Goal: Transaction & Acquisition: Purchase product/service

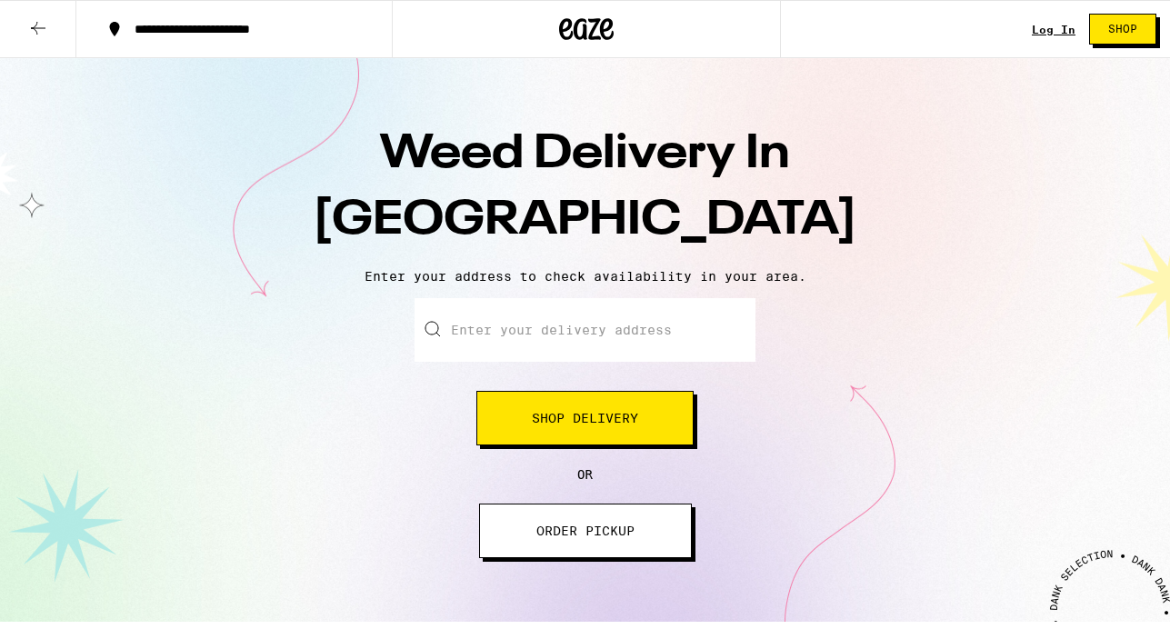
click at [1054, 24] on div "Log In" at bounding box center [1054, 30] width 44 height 12
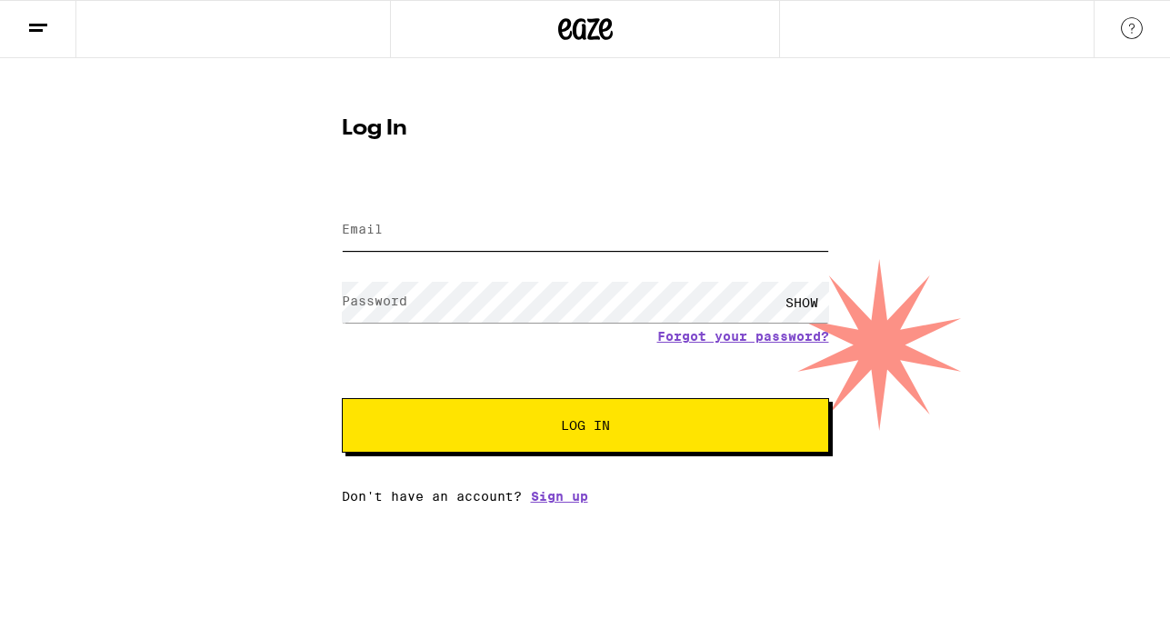
click at [478, 223] on input "Email" at bounding box center [585, 230] width 487 height 41
click at [748, 335] on form "Email Email Password Password SHOW Forgot your password? Log In" at bounding box center [585, 318] width 487 height 267
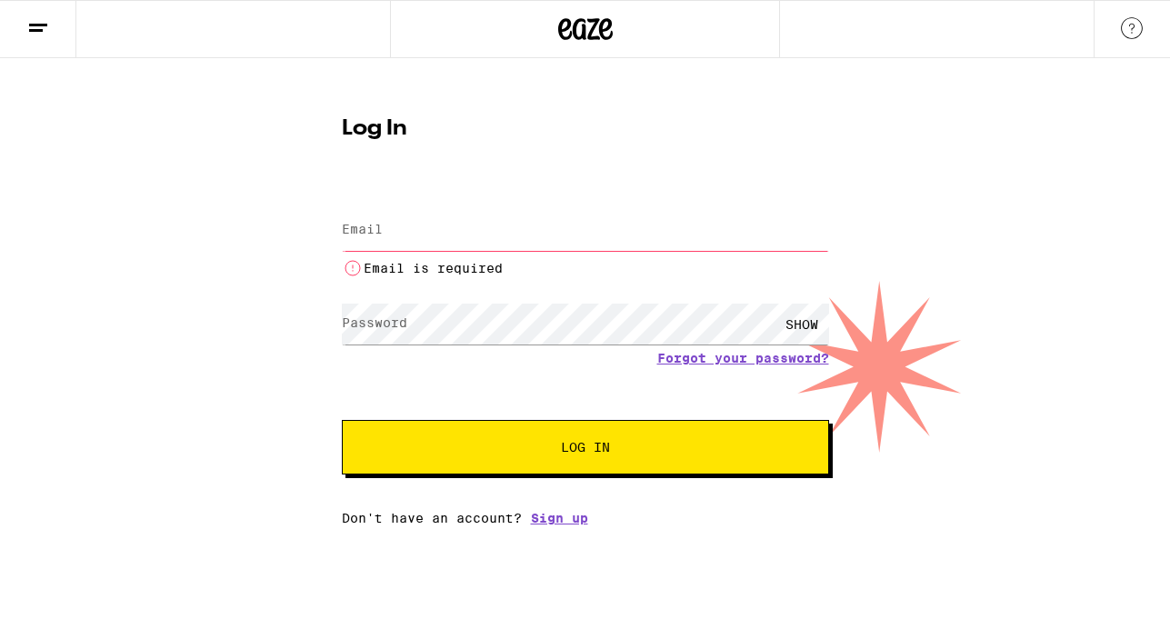
click at [401, 230] on input "Email" at bounding box center [585, 230] width 487 height 41
type input "[EMAIL_ADDRESS][DOMAIN_NAME]"
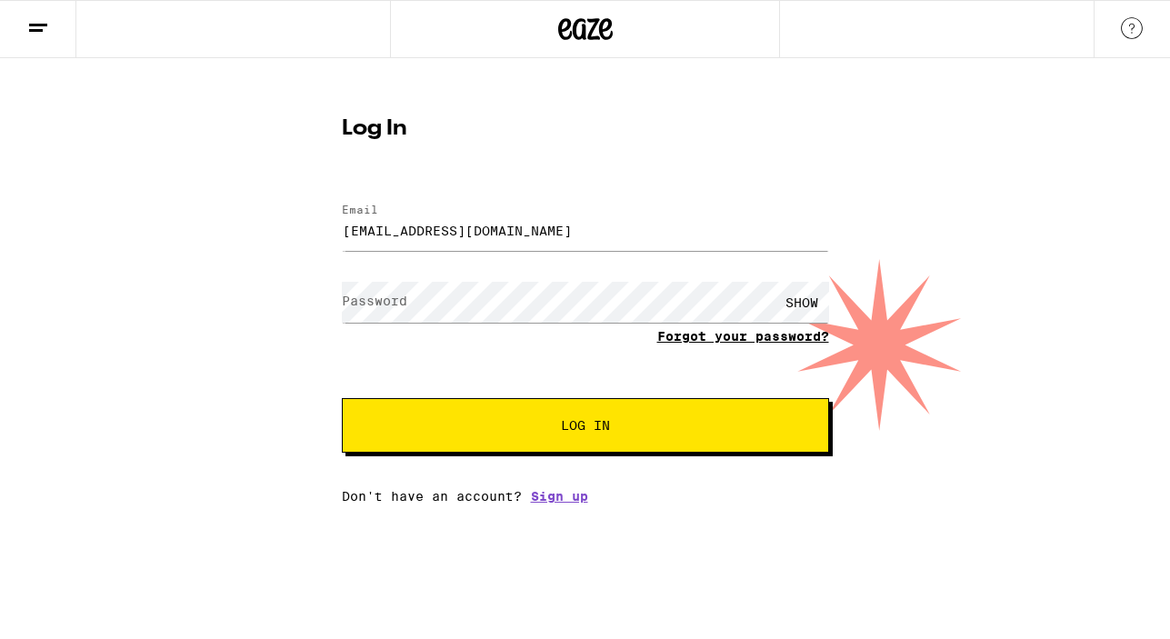
click at [761, 334] on link "Forgot your password?" at bounding box center [743, 336] width 172 height 15
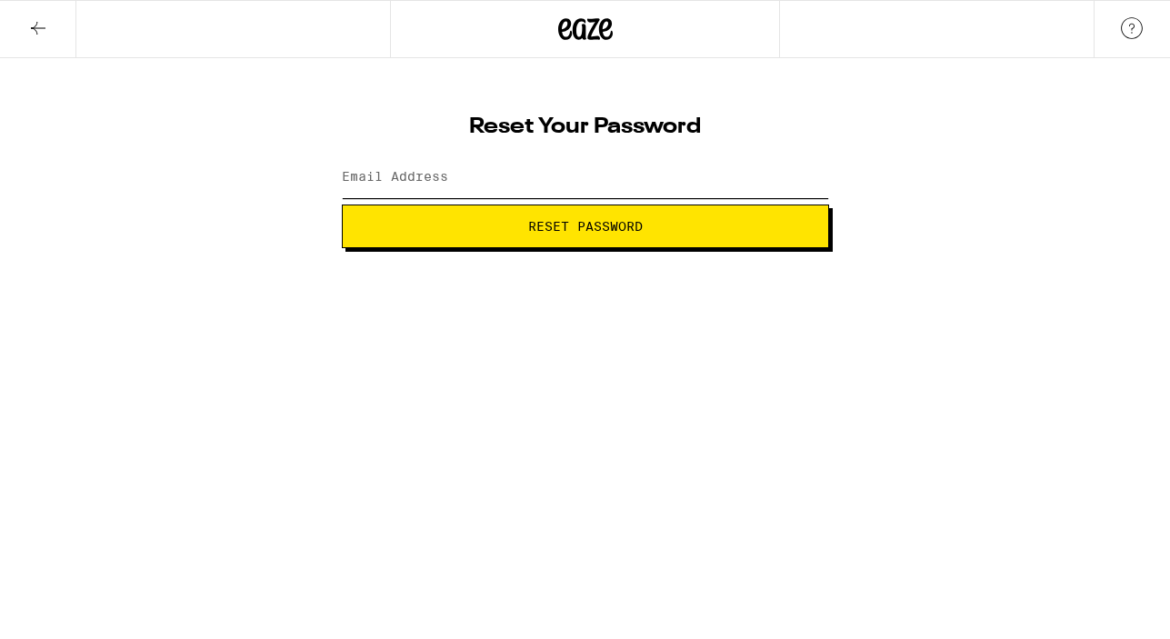
click at [465, 181] on input "Email Address" at bounding box center [585, 177] width 487 height 41
type input "[EMAIL_ADDRESS][DOMAIN_NAME]"
click at [570, 235] on button "Reset Password" at bounding box center [585, 227] width 487 height 44
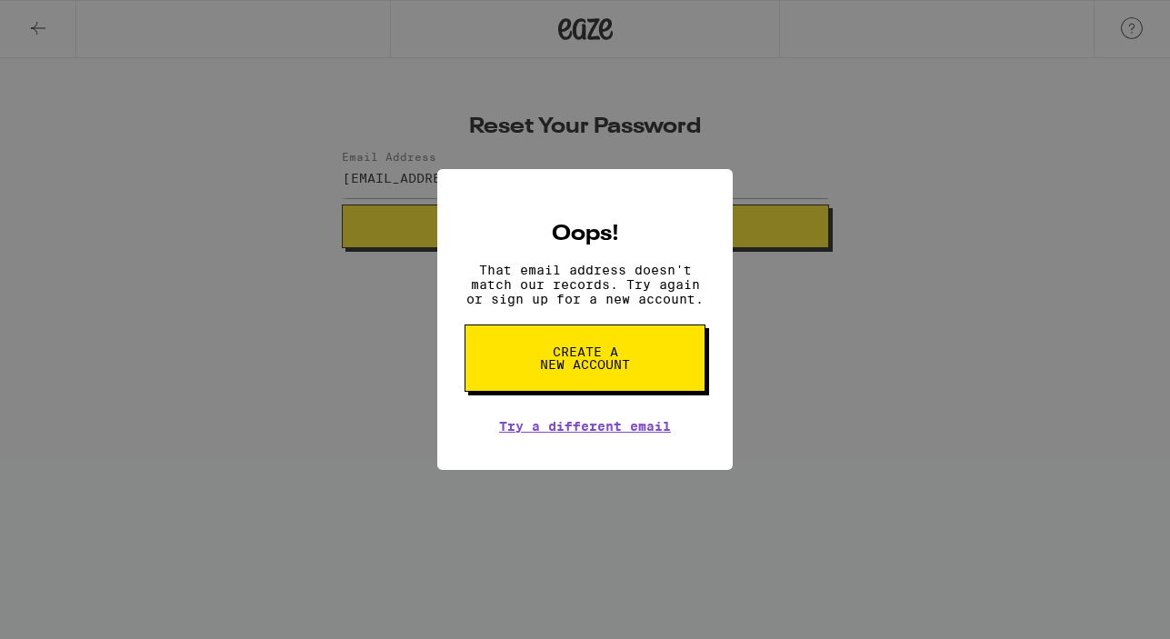
click at [592, 361] on span "Create a new account" at bounding box center [585, 357] width 94 height 25
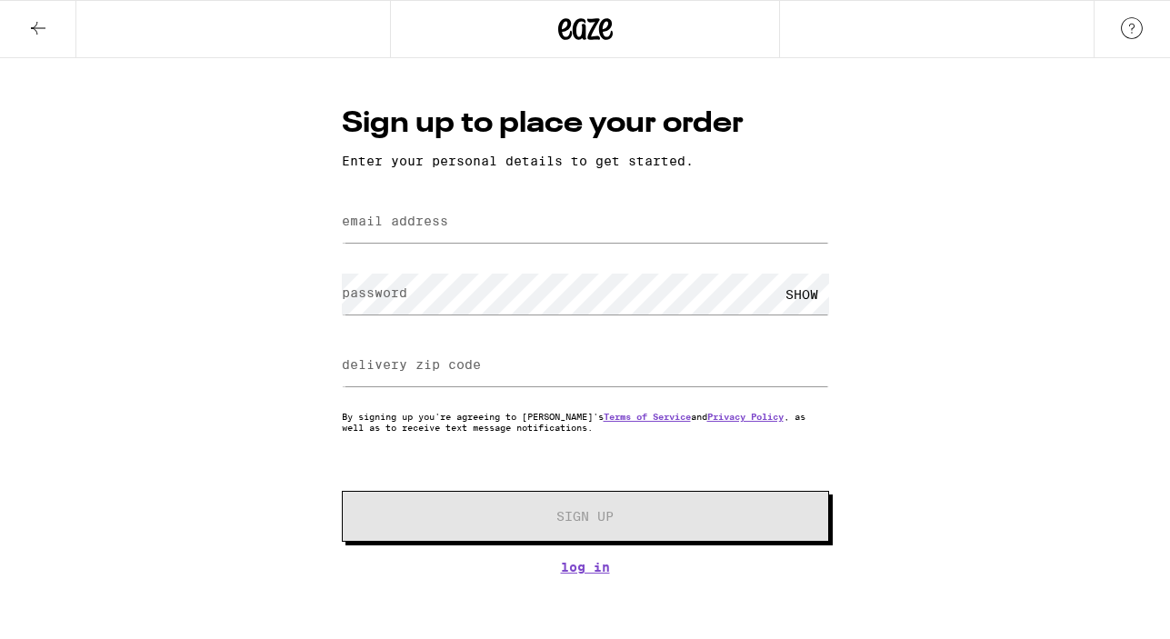
click at [387, 222] on label "email address" at bounding box center [395, 221] width 106 height 15
type input "p"
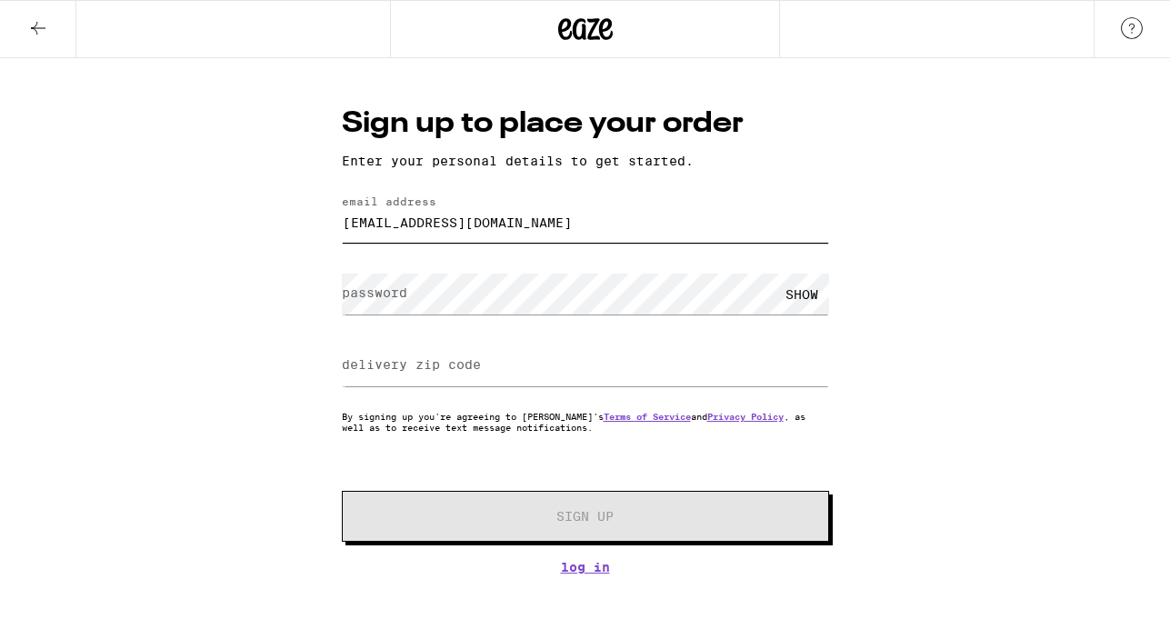
type input "[EMAIL_ADDRESS][DOMAIN_NAME]"
click at [215, 292] on div "Sign up to place your order Enter your personal details to get started. email a…" at bounding box center [585, 316] width 1170 height 516
click at [801, 294] on div "SHOW" at bounding box center [801, 294] width 55 height 41
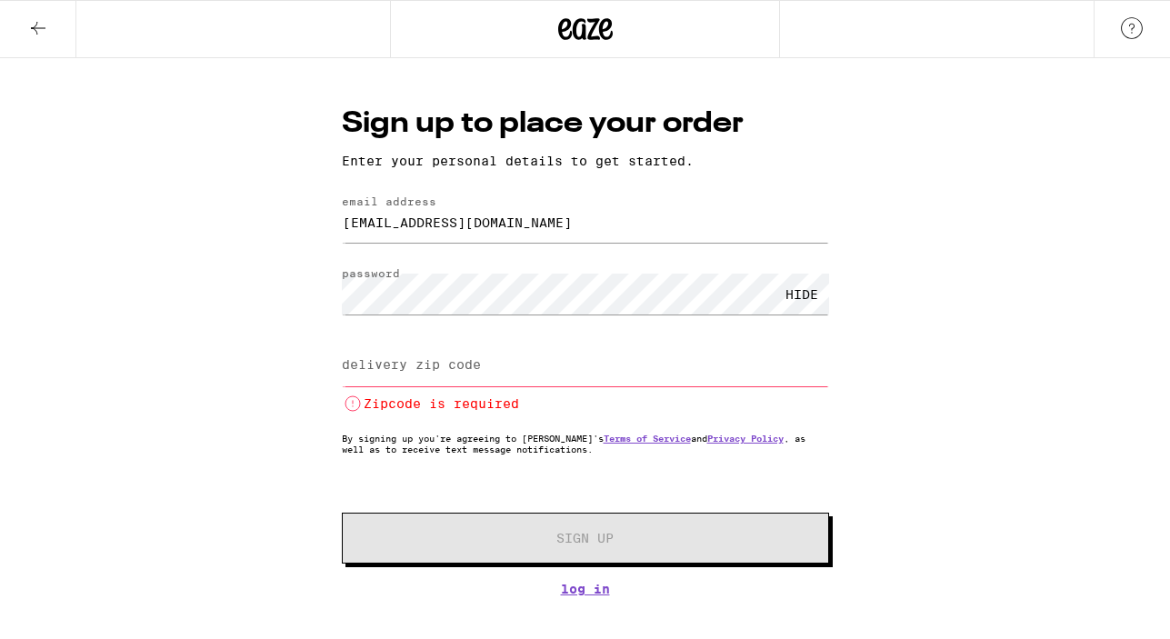
click at [160, 353] on div "Sign up to place your order Enter your personal details to get started. email a…" at bounding box center [585, 327] width 1170 height 538
click at [431, 371] on label "delivery zip code" at bounding box center [411, 364] width 139 height 15
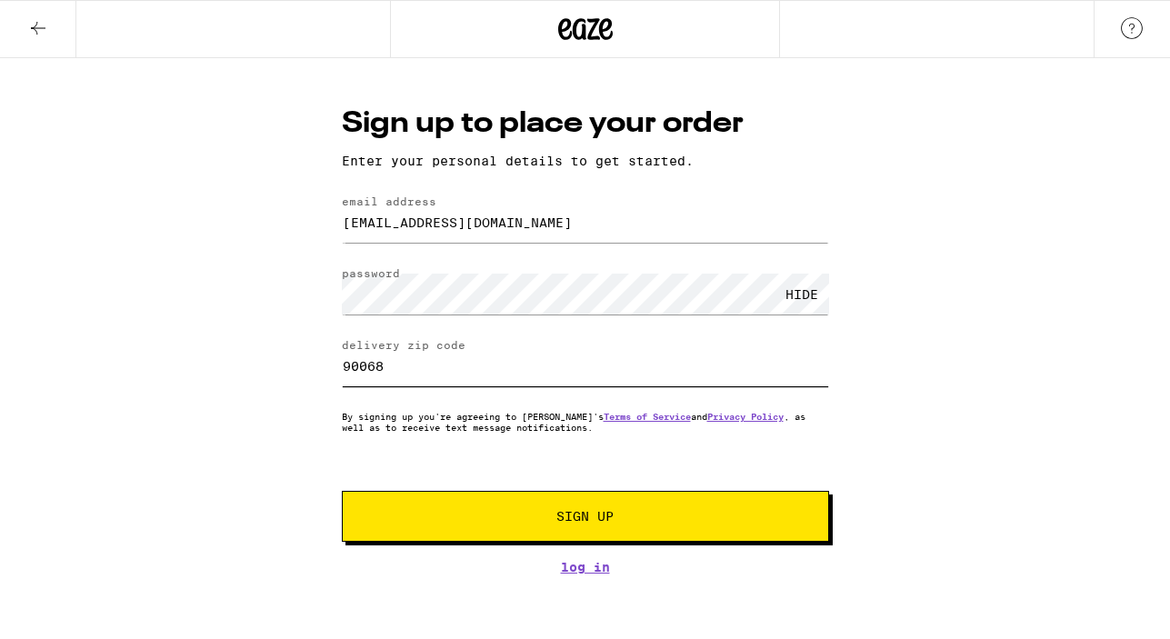
type input "90068"
click at [1108, 315] on div "Sign up to place your order Enter your personal details to get started. email a…" at bounding box center [585, 316] width 1170 height 516
click at [429, 366] on input "90068" at bounding box center [585, 365] width 487 height 41
click at [585, 521] on span "Sign Up" at bounding box center [584, 516] width 57 height 13
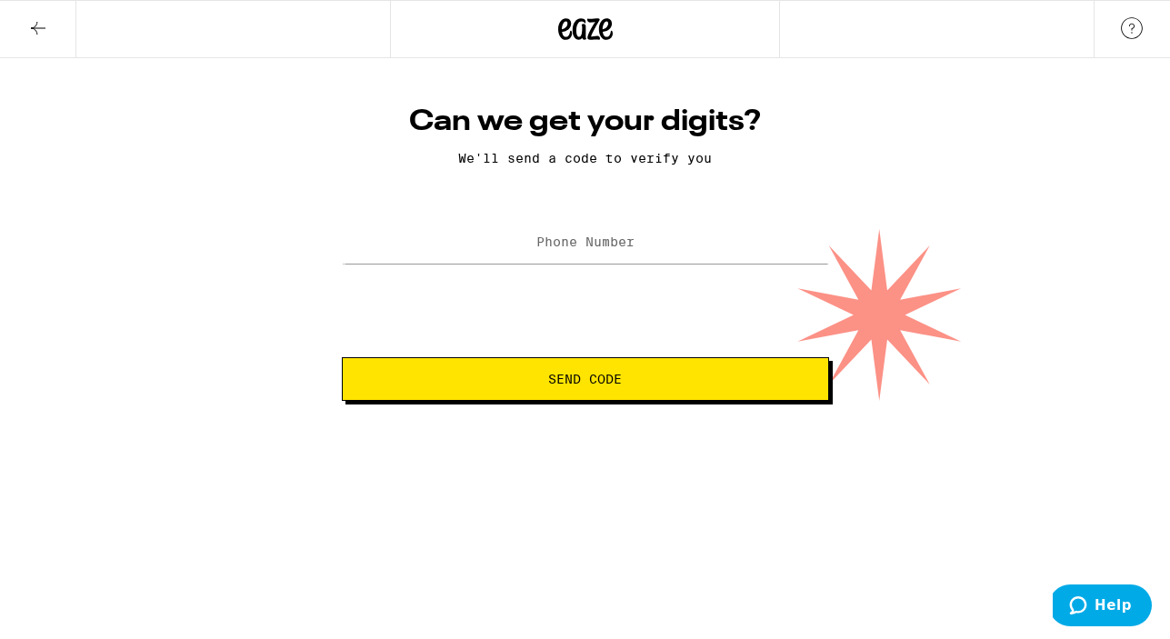
click at [551, 236] on label "Phone Number" at bounding box center [585, 242] width 98 height 15
type input "[PHONE_NUMBER]"
click at [596, 382] on span "Send Code" at bounding box center [585, 379] width 74 height 13
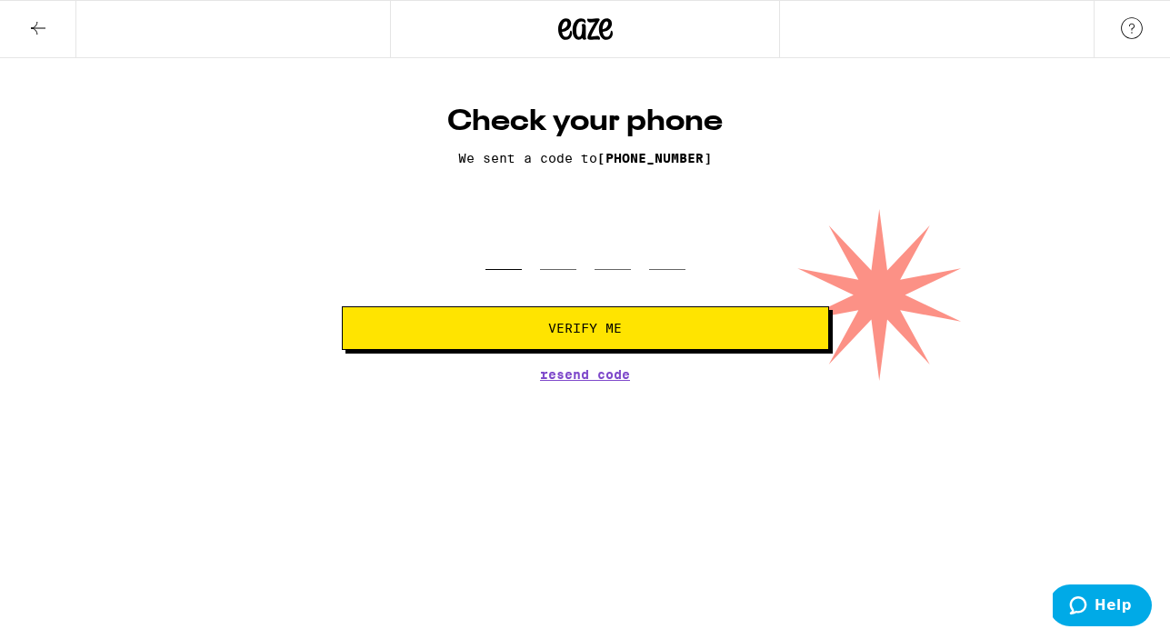
click at [508, 242] on input "tel" at bounding box center [503, 243] width 36 height 54
type input "2"
type input "3"
type input "8"
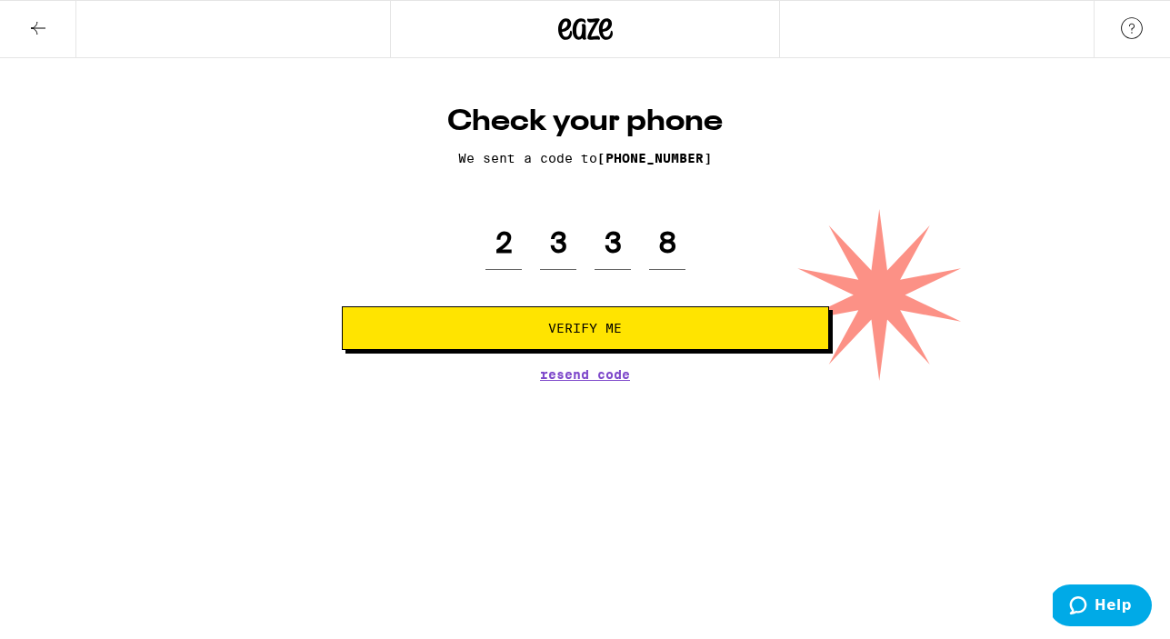
click at [500, 337] on button "Verify Me" at bounding box center [585, 328] width 487 height 44
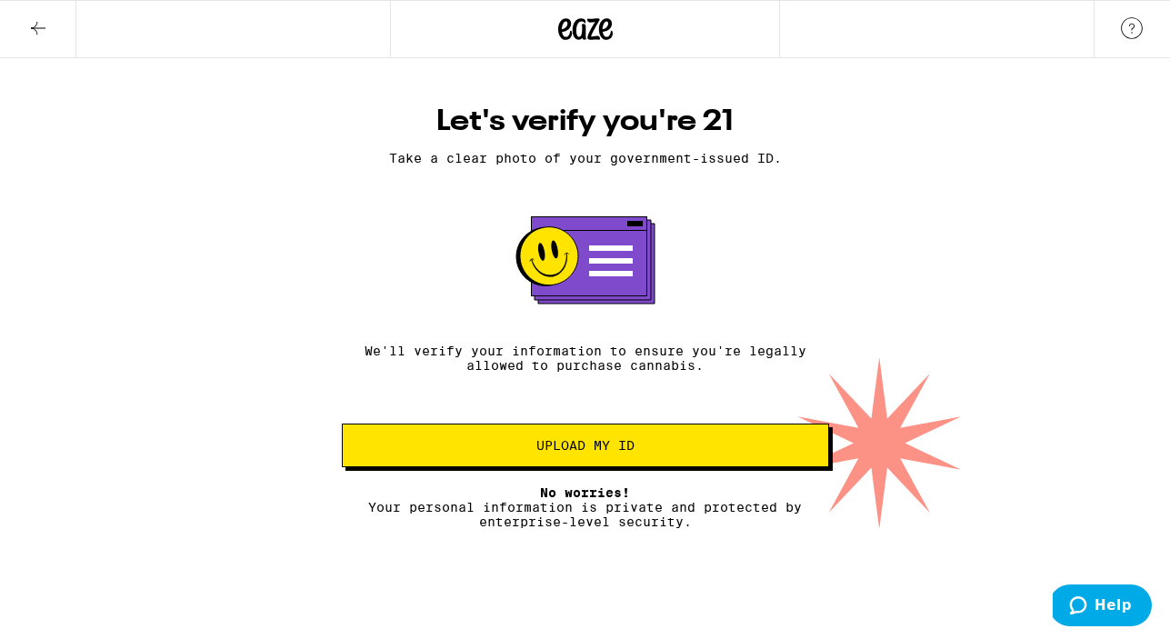
click at [553, 452] on span "Upload my ID" at bounding box center [585, 445] width 98 height 13
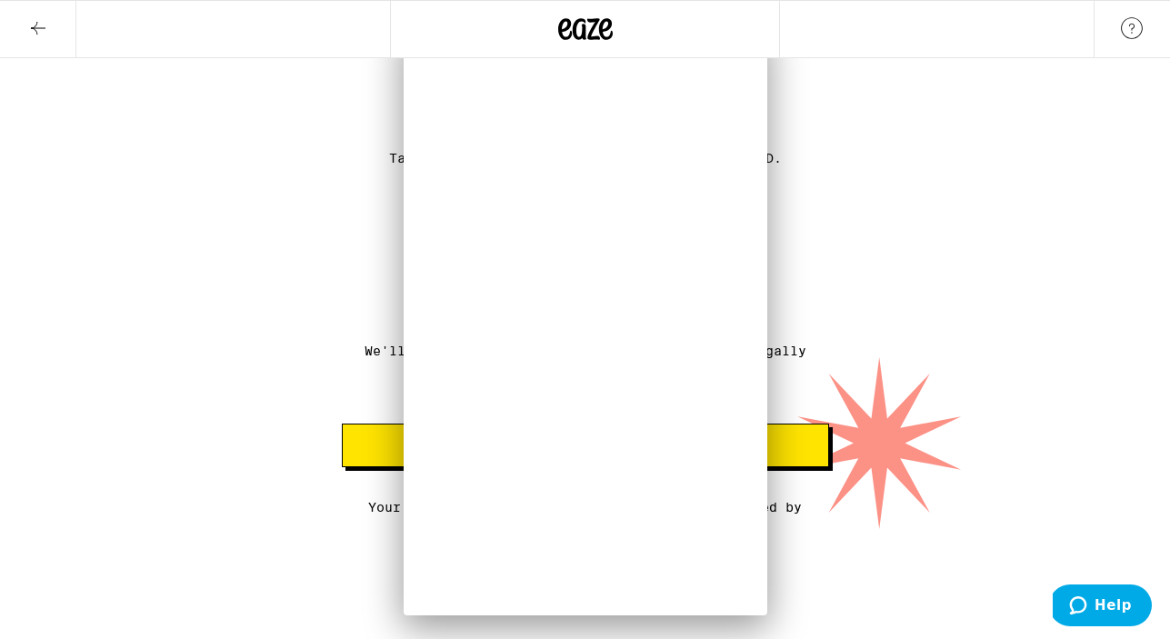
click at [902, 529] on div at bounding box center [585, 529] width 1170 height 0
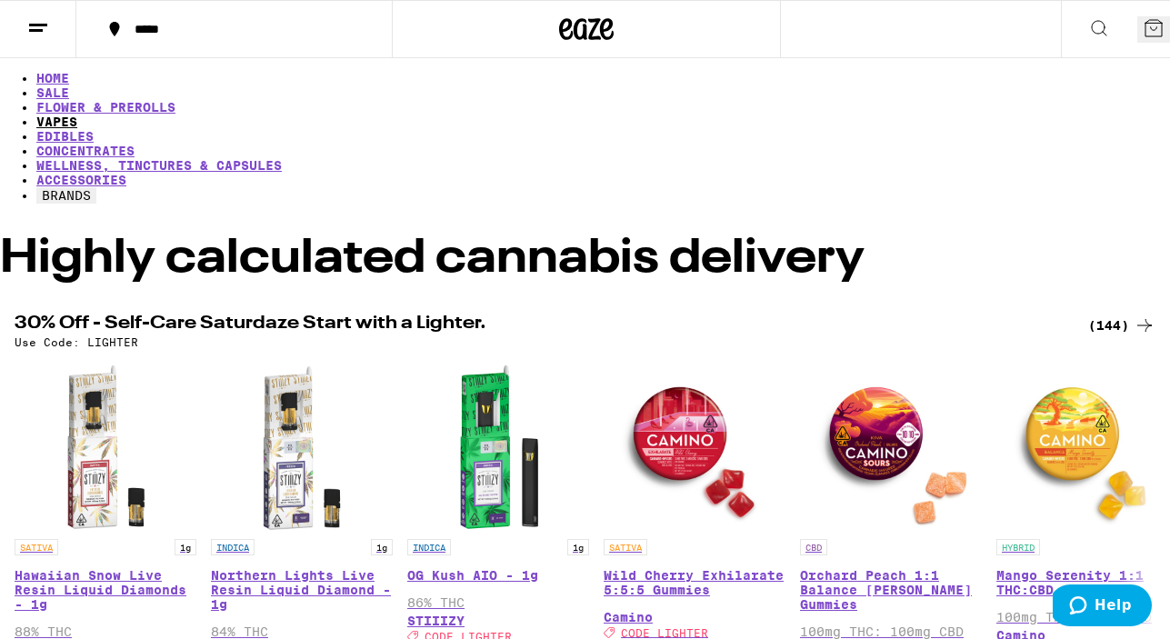
click at [77, 115] on link "VAPES" at bounding box center [56, 122] width 41 height 15
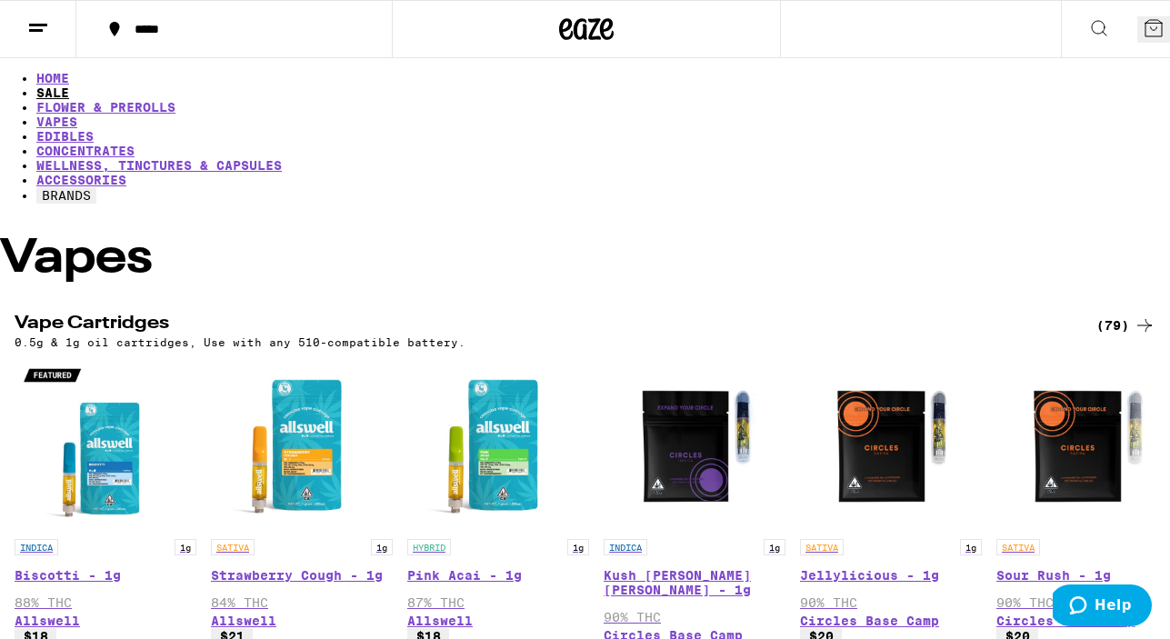
click at [69, 85] on link "SALE" at bounding box center [52, 92] width 33 height 15
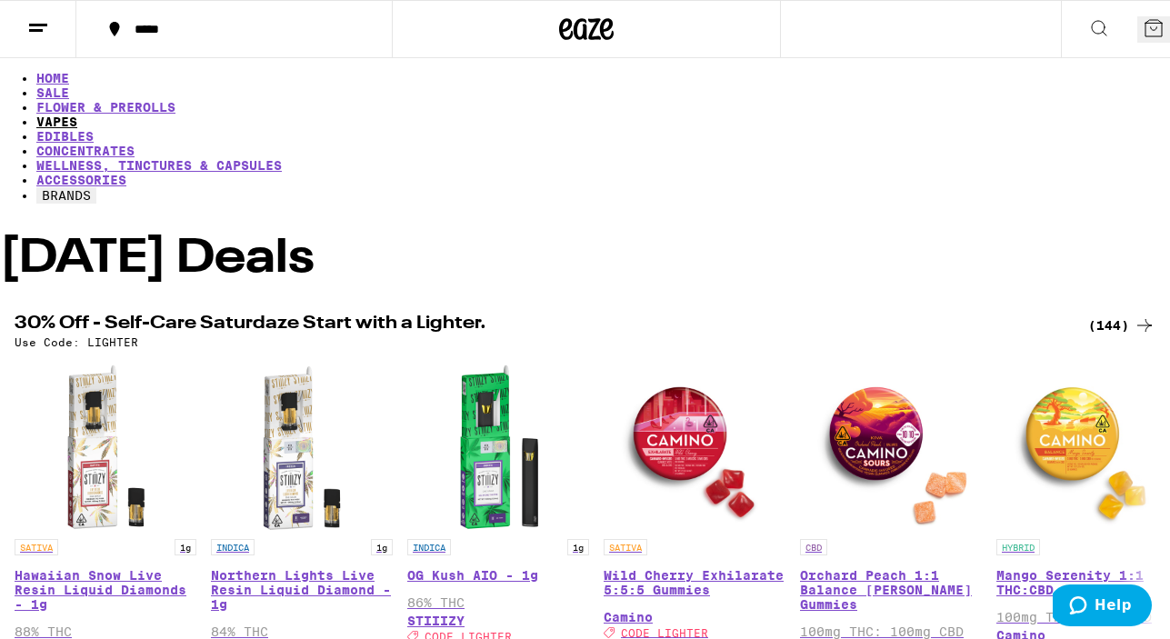
click at [77, 115] on link "VAPES" at bounding box center [56, 122] width 41 height 15
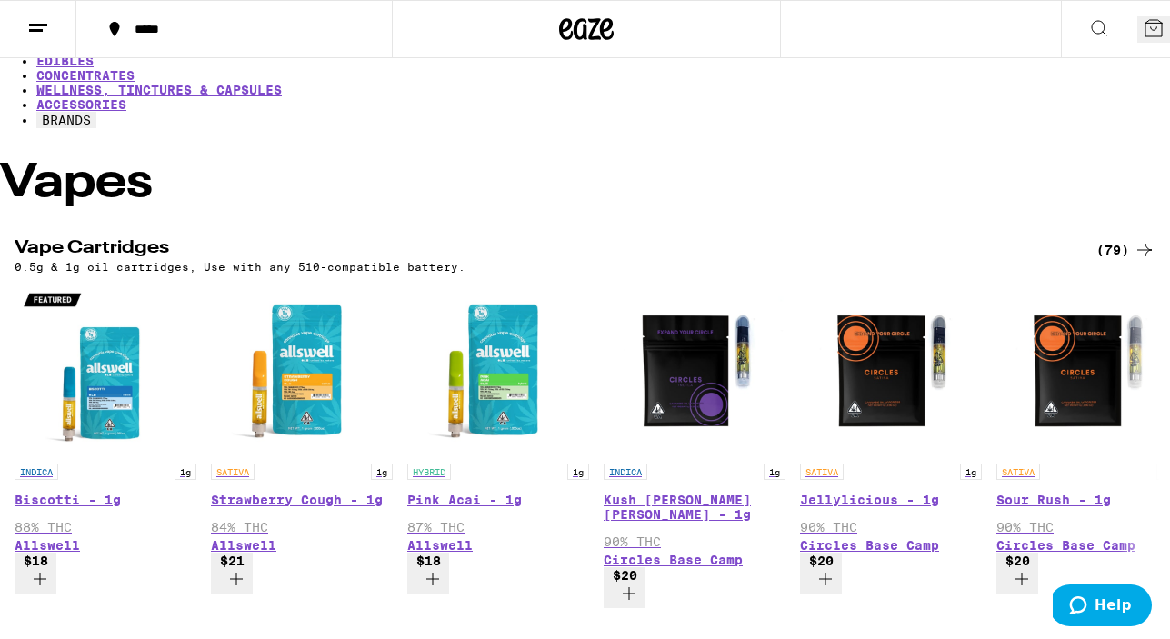
scroll to position [83, 0]
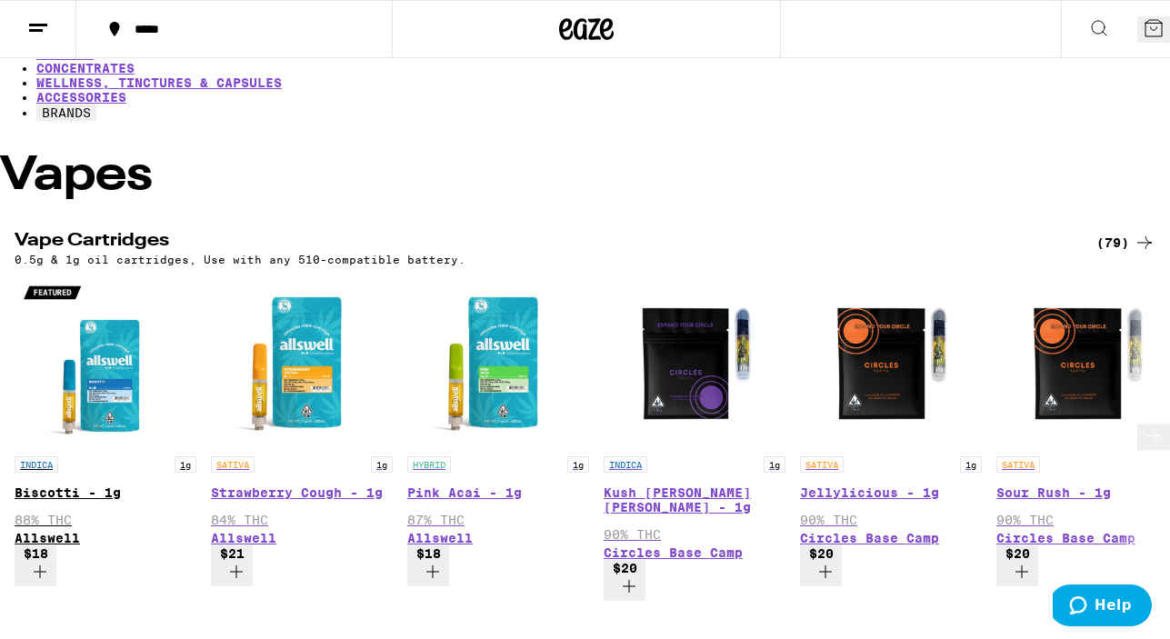
click at [87, 329] on img "Open page for Biscotti - 1g from Allswell" at bounding box center [106, 366] width 182 height 182
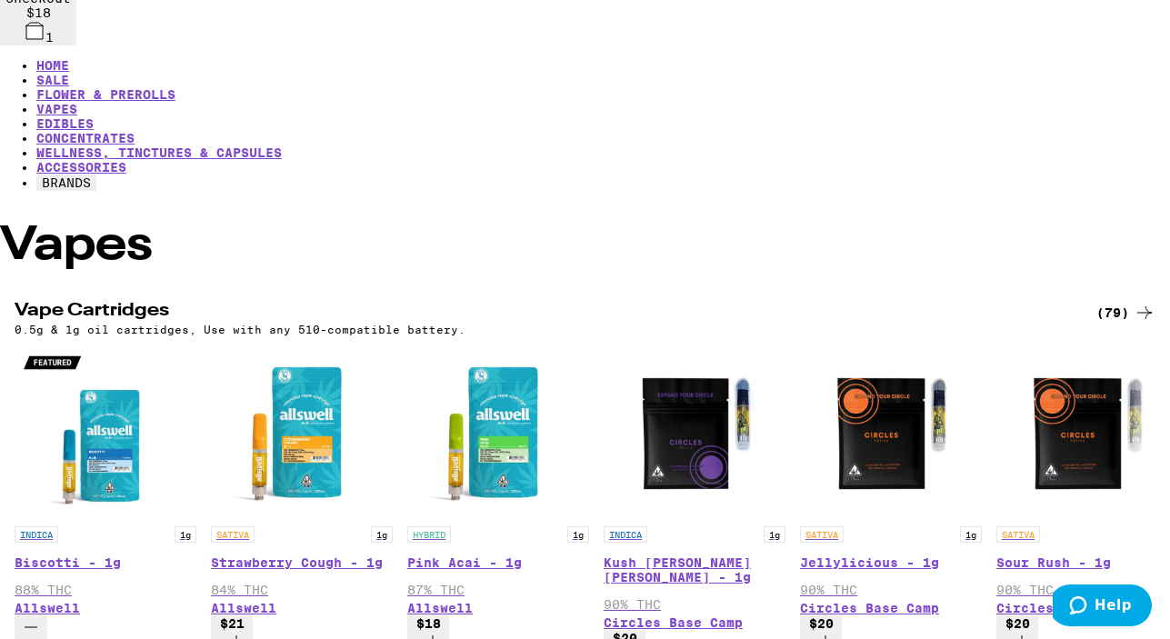
scroll to position [141, 0]
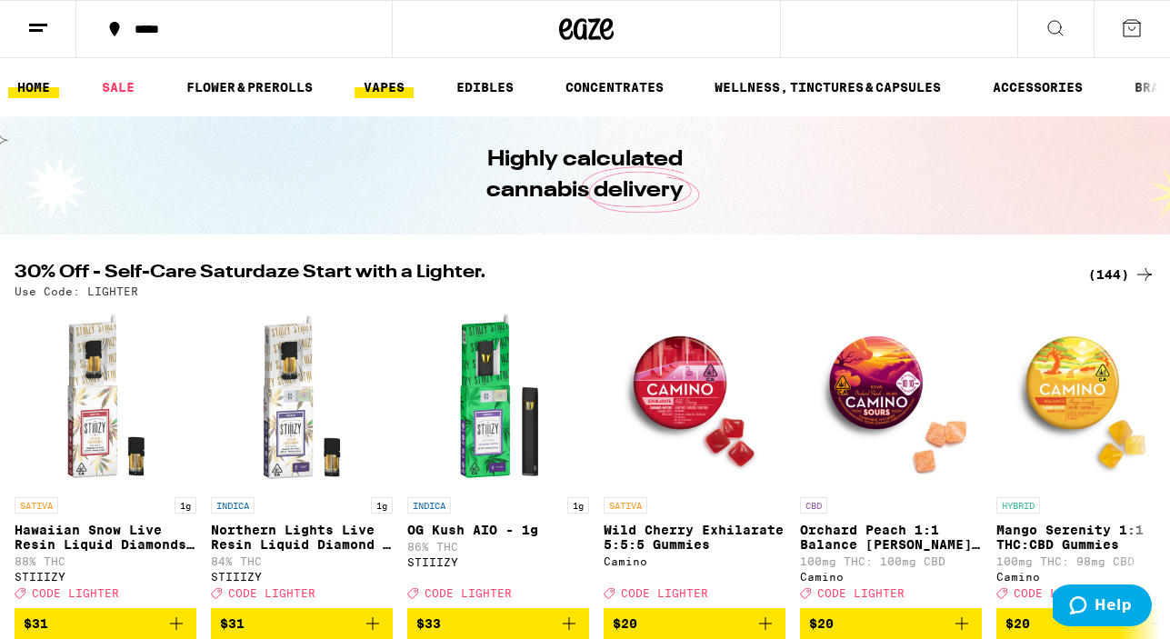
click at [389, 87] on link "VAPES" at bounding box center [384, 87] width 59 height 22
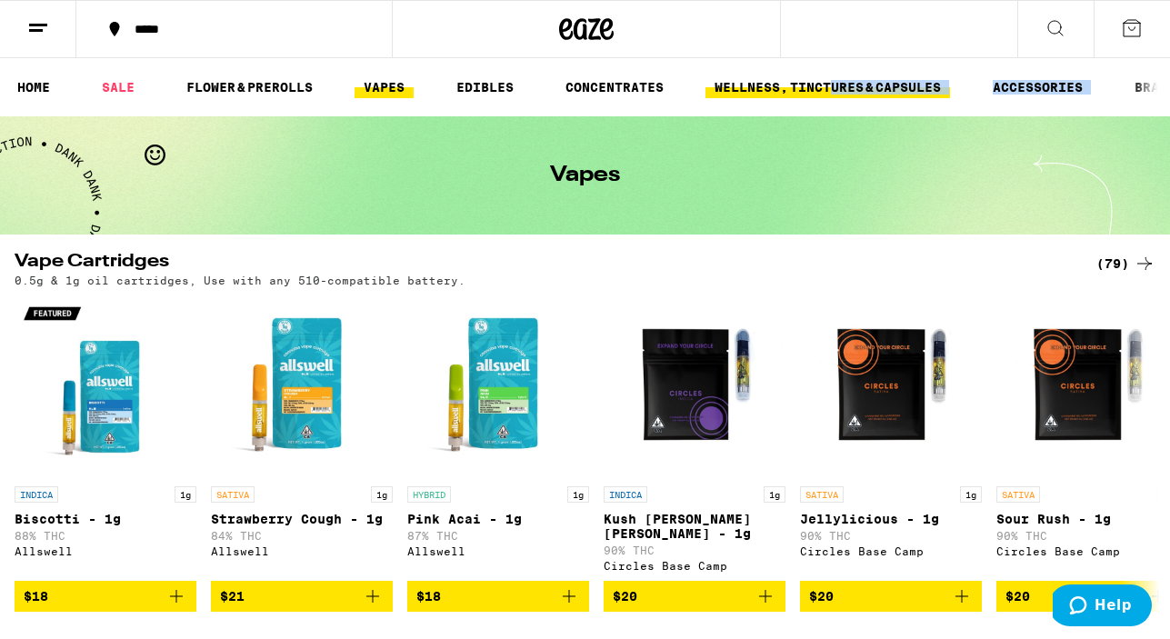
drag, startPoint x: 1123, startPoint y: 83, endPoint x: 835, endPoint y: 92, distance: 287.4
click at [835, 92] on ul "HOME SALE FLOWER & PREROLLS VAPES EDIBLES CONCENTRATES WELLNESS, TINCTURES & CA…" at bounding box center [585, 87] width 1170 height 58
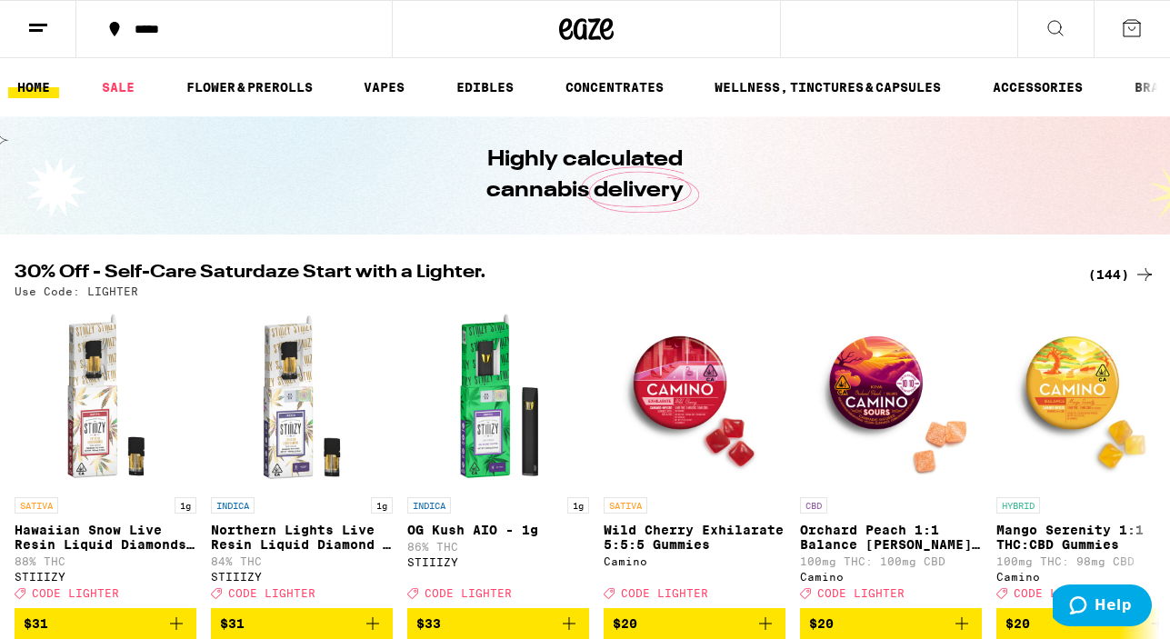
scroll to position [125, 0]
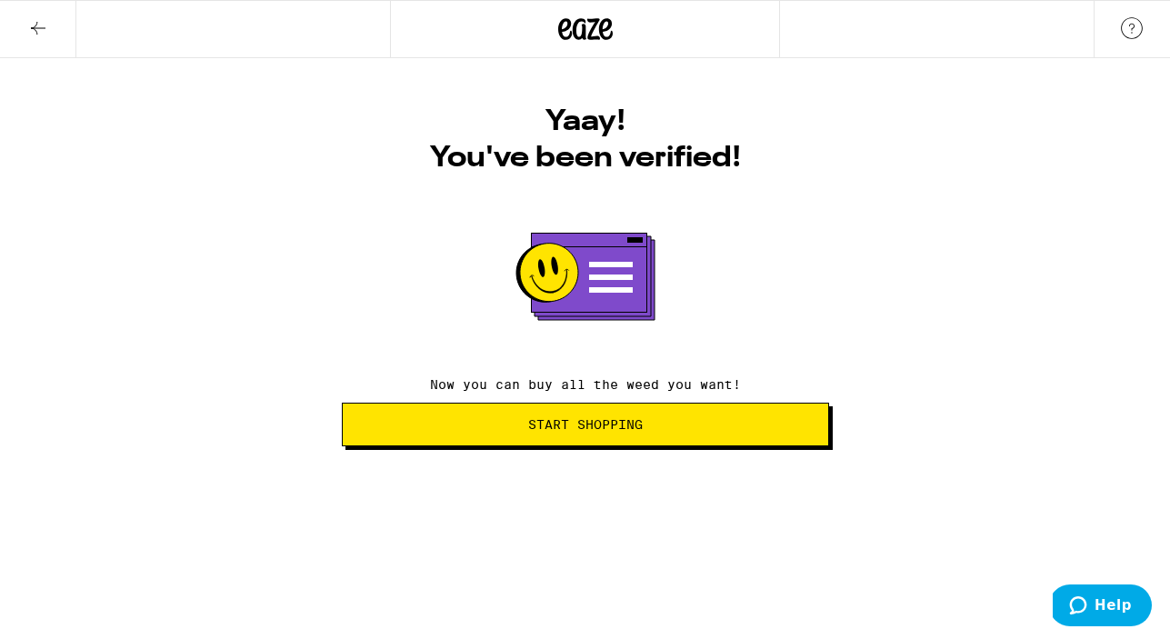
click at [666, 428] on span "Start Shopping" at bounding box center [585, 424] width 456 height 13
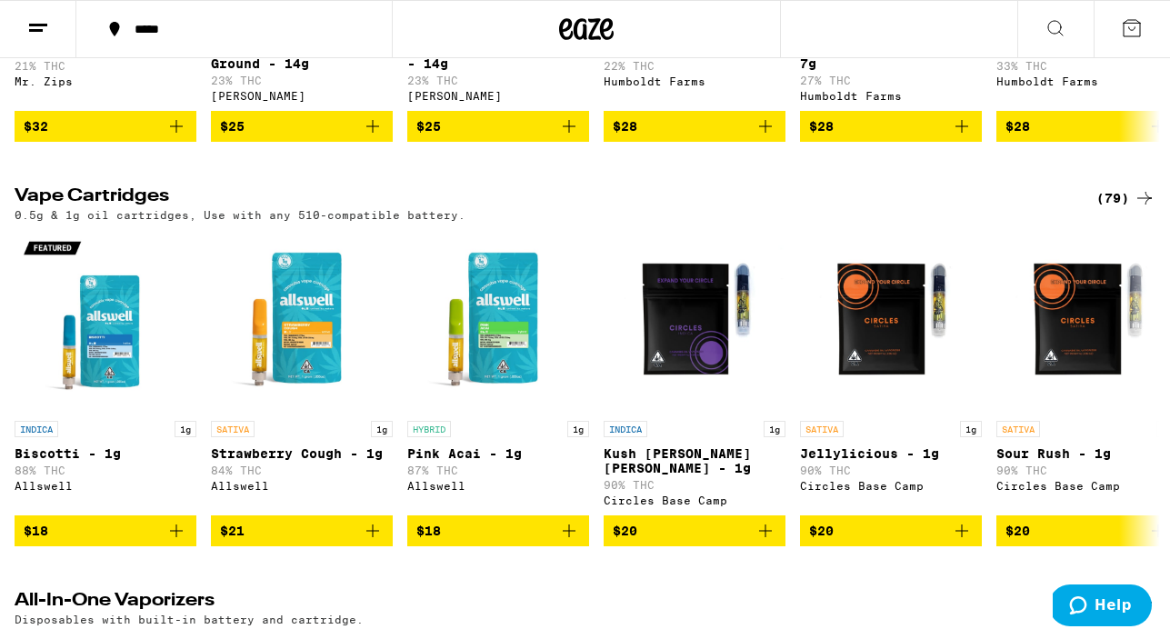
scroll to position [1334, 0]
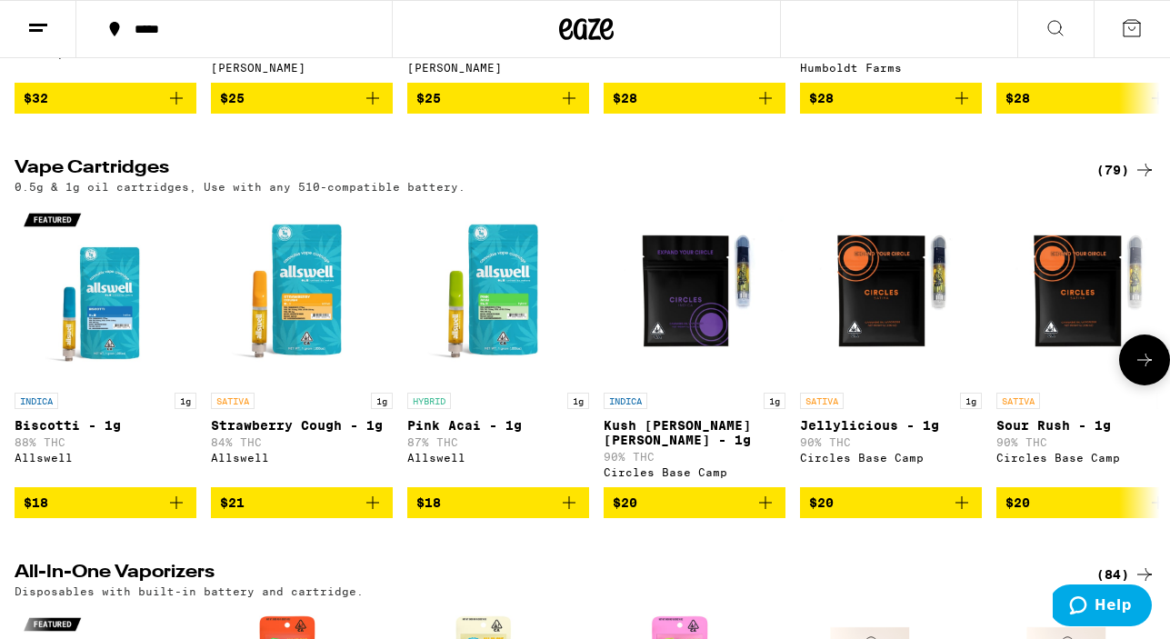
click at [111, 362] on img "Open page for Biscotti - 1g from Allswell" at bounding box center [106, 293] width 182 height 182
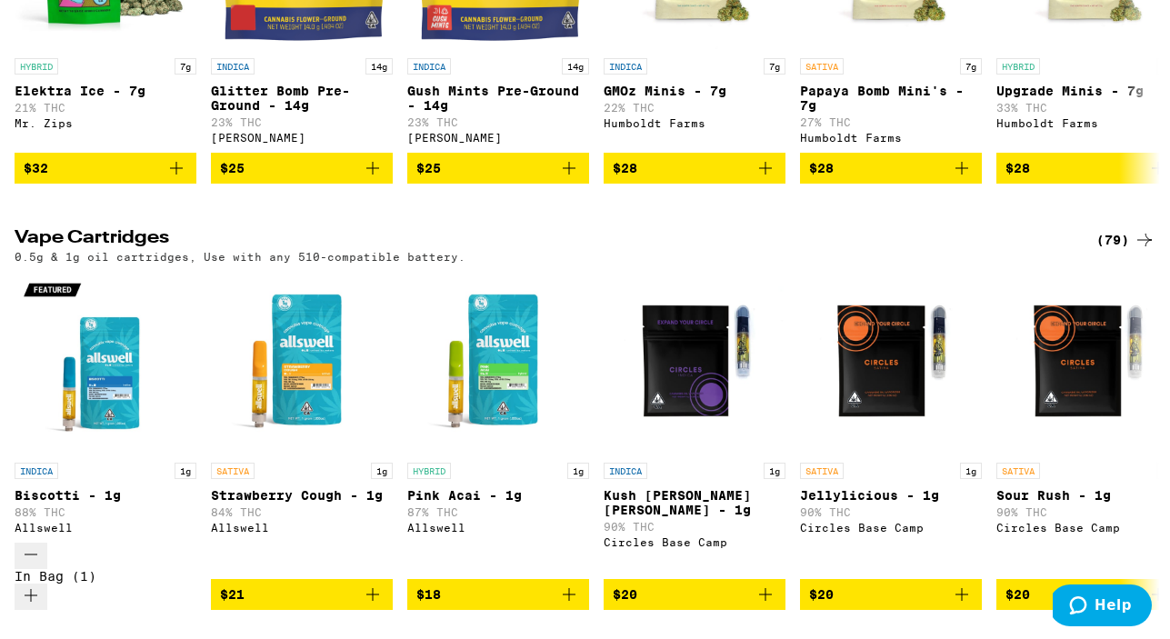
scroll to position [1393, 0]
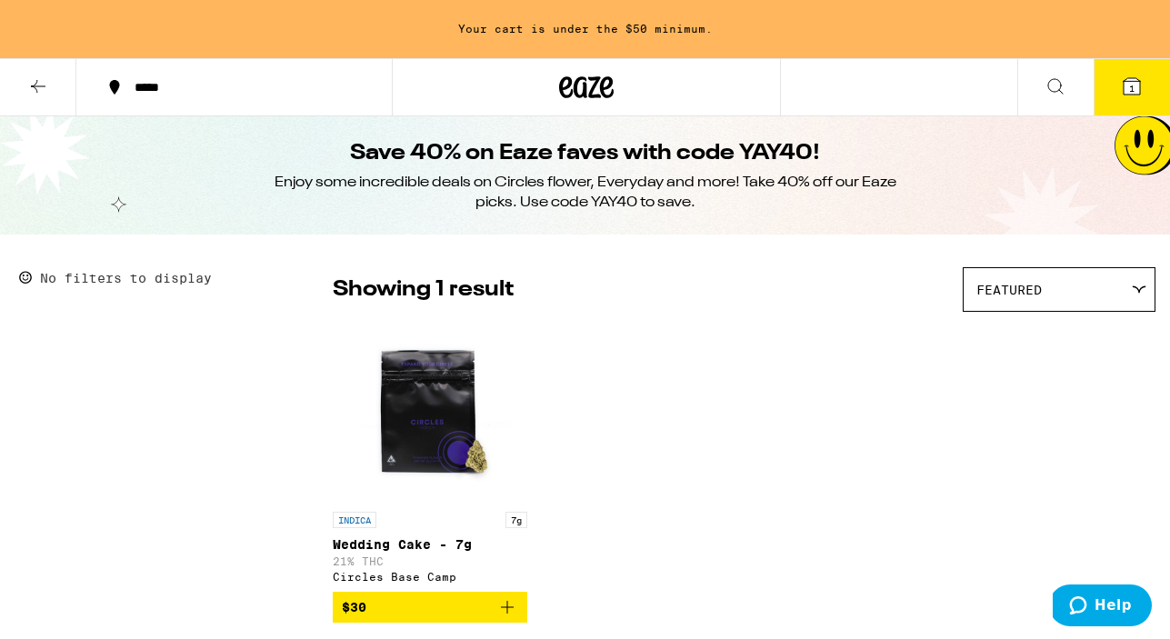
click at [1136, 89] on icon at bounding box center [1132, 86] width 16 height 16
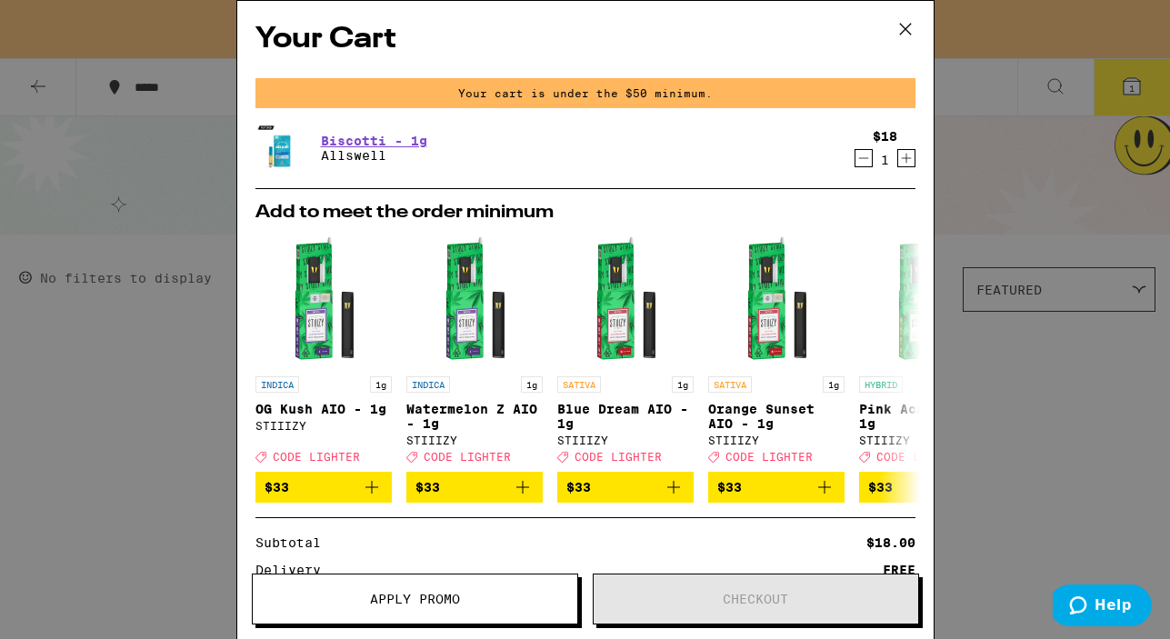
click at [904, 155] on icon "Increment" at bounding box center [906, 158] width 16 height 22
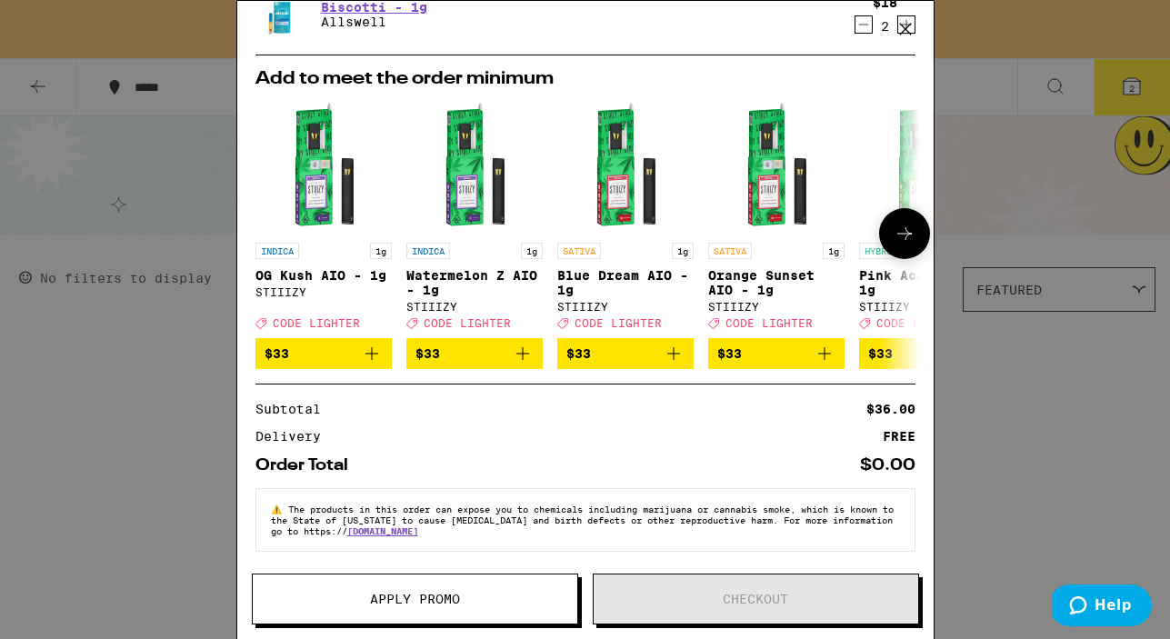
scroll to position [143, 0]
click at [435, 601] on span "Apply Promo" at bounding box center [415, 599] width 90 height 13
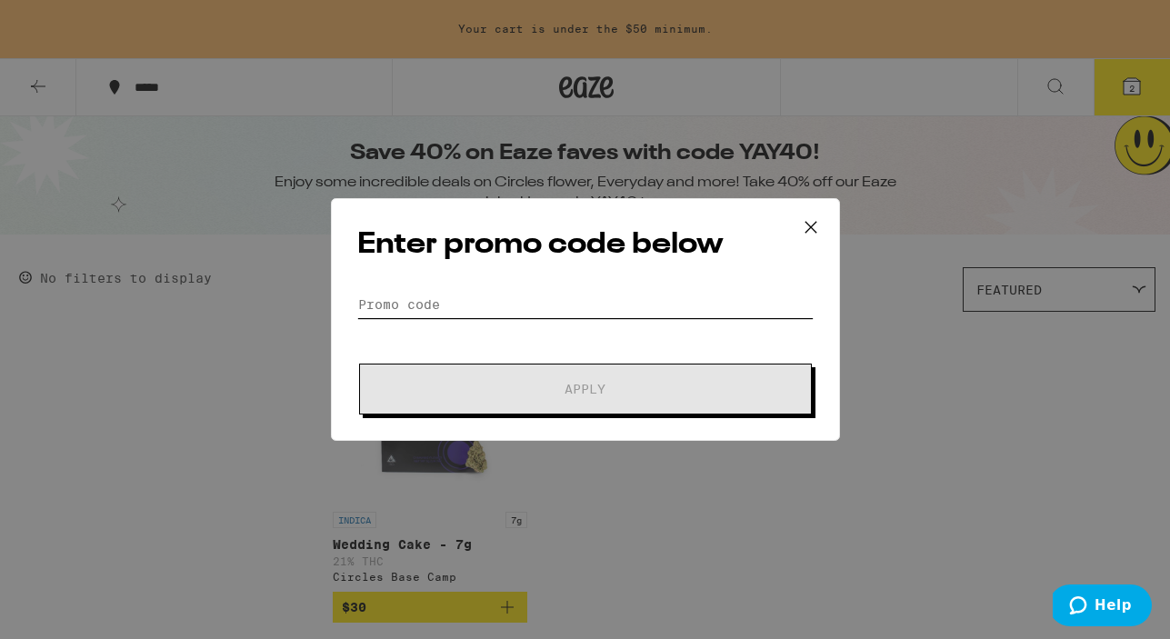
click at [437, 301] on input "Promo Code" at bounding box center [585, 304] width 456 height 27
paste input "WKND"
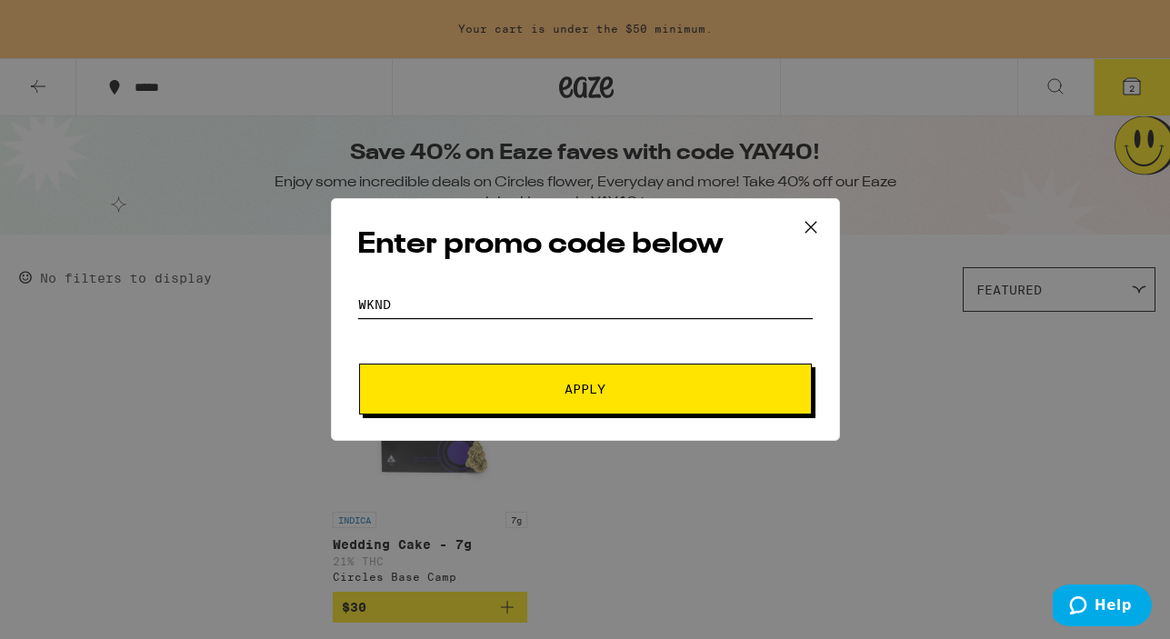
type input "WKND"
click at [513, 391] on span "Apply" at bounding box center [585, 389] width 327 height 13
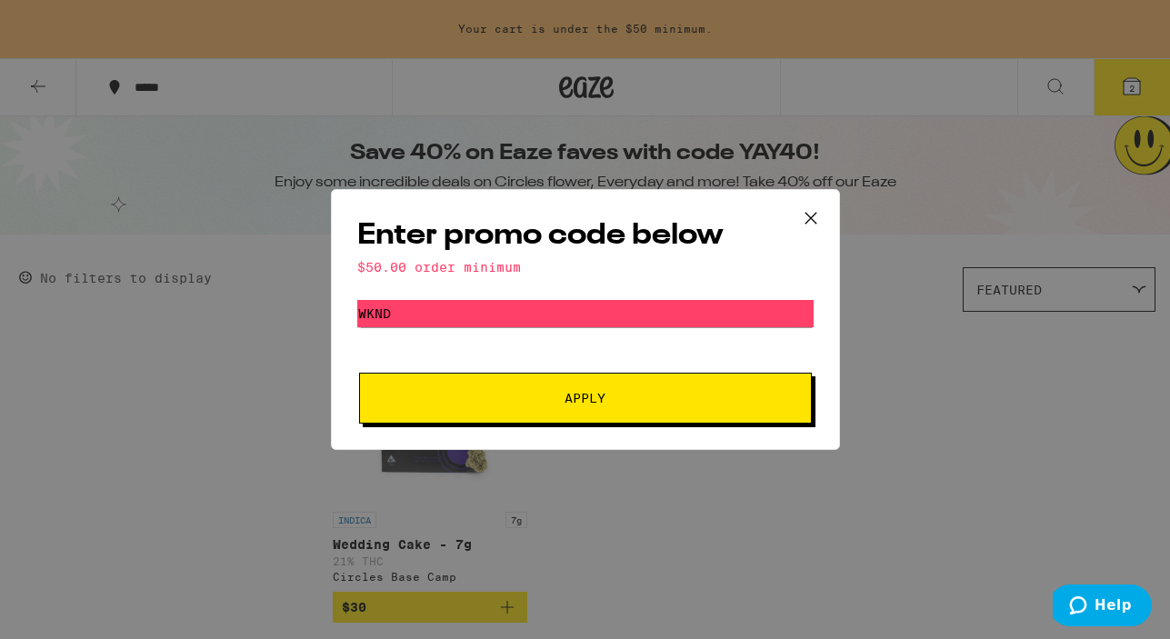
click at [580, 400] on span "Apply" at bounding box center [585, 398] width 41 height 13
click at [813, 215] on icon at bounding box center [809, 218] width 11 height 11
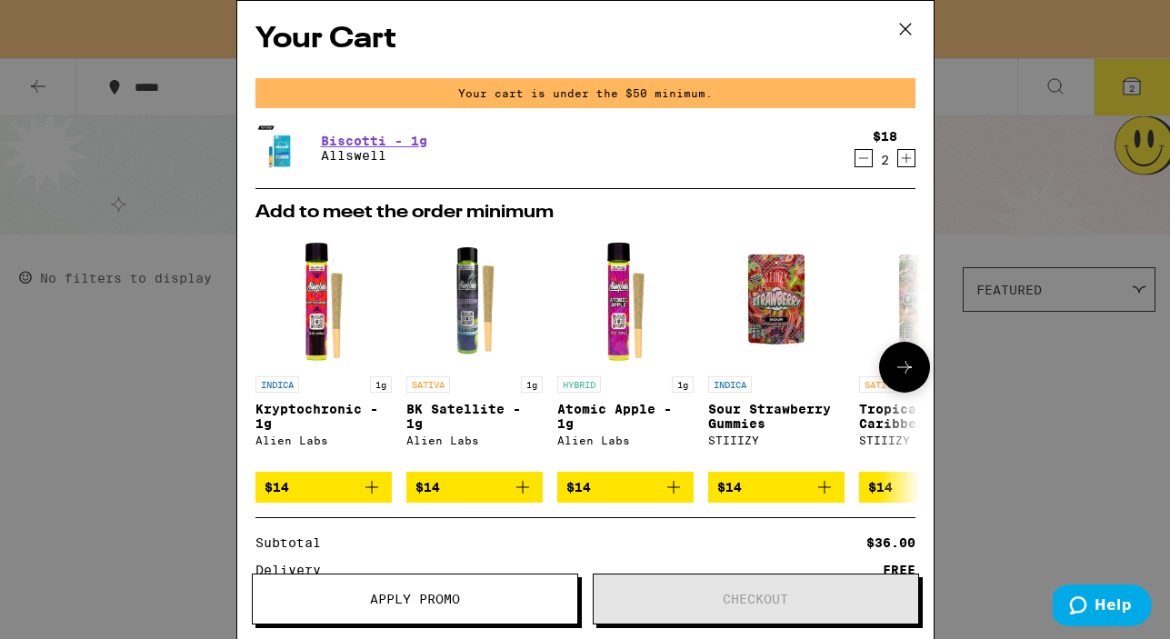
scroll to position [146, 0]
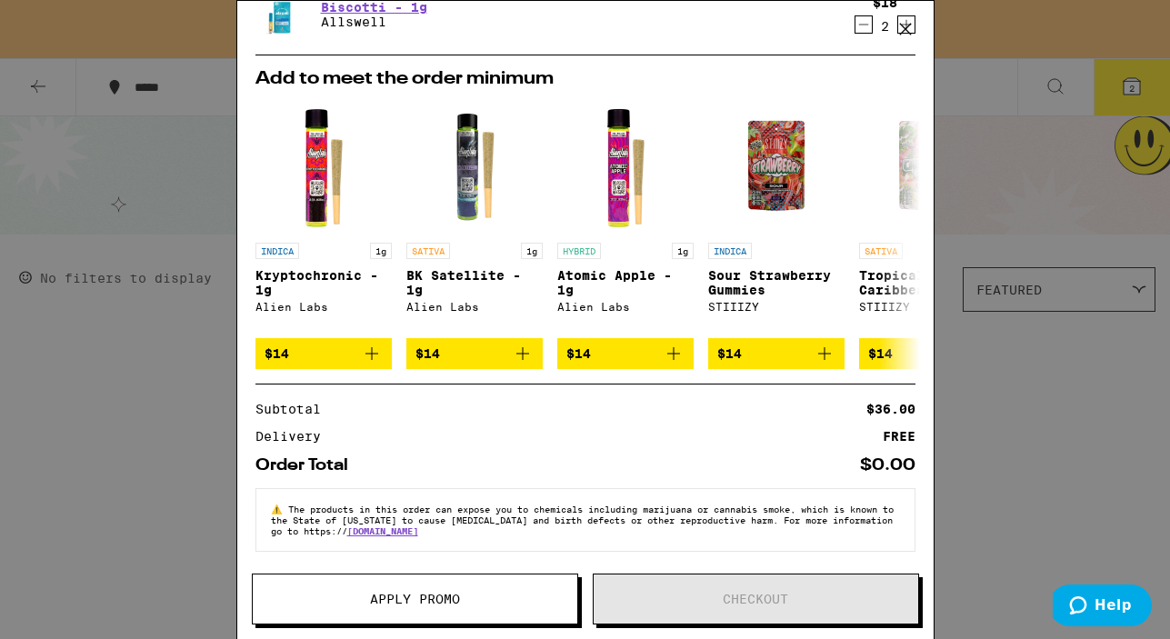
click at [137, 355] on div "Your Cart Your cart is under the $50 minimum. Biscotti - 1g Allswell $18 2 Add …" at bounding box center [585, 319] width 1170 height 639
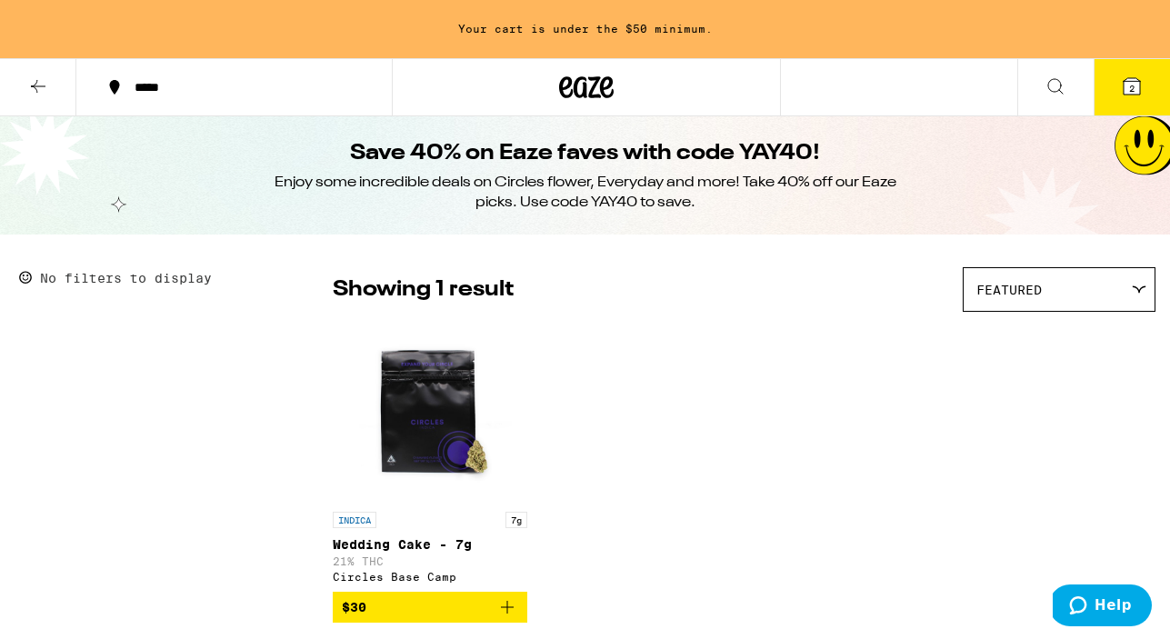
click at [1044, 79] on icon at bounding box center [1055, 86] width 22 height 22
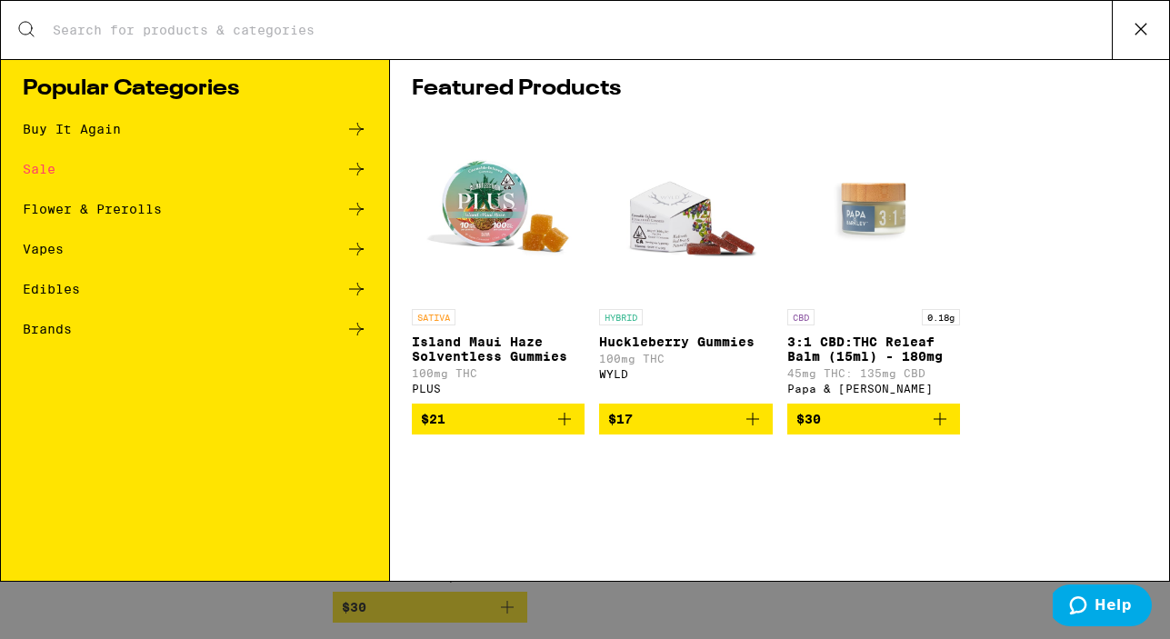
click at [103, 289] on div "Edibles" at bounding box center [195, 289] width 345 height 22
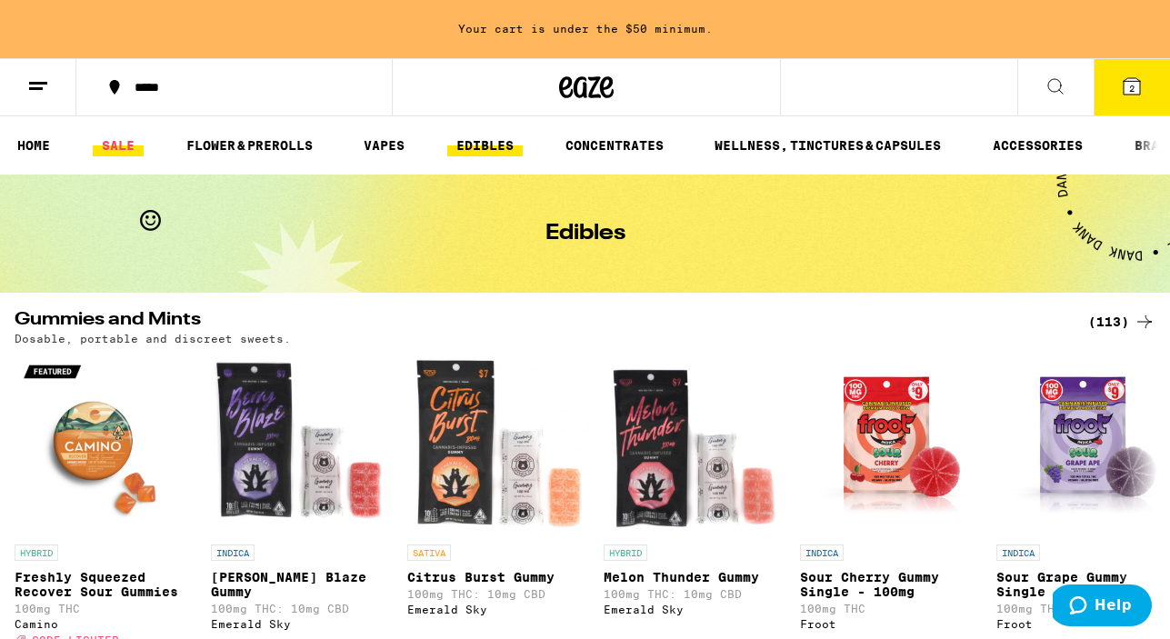
click at [115, 145] on link "SALE" at bounding box center [118, 146] width 51 height 22
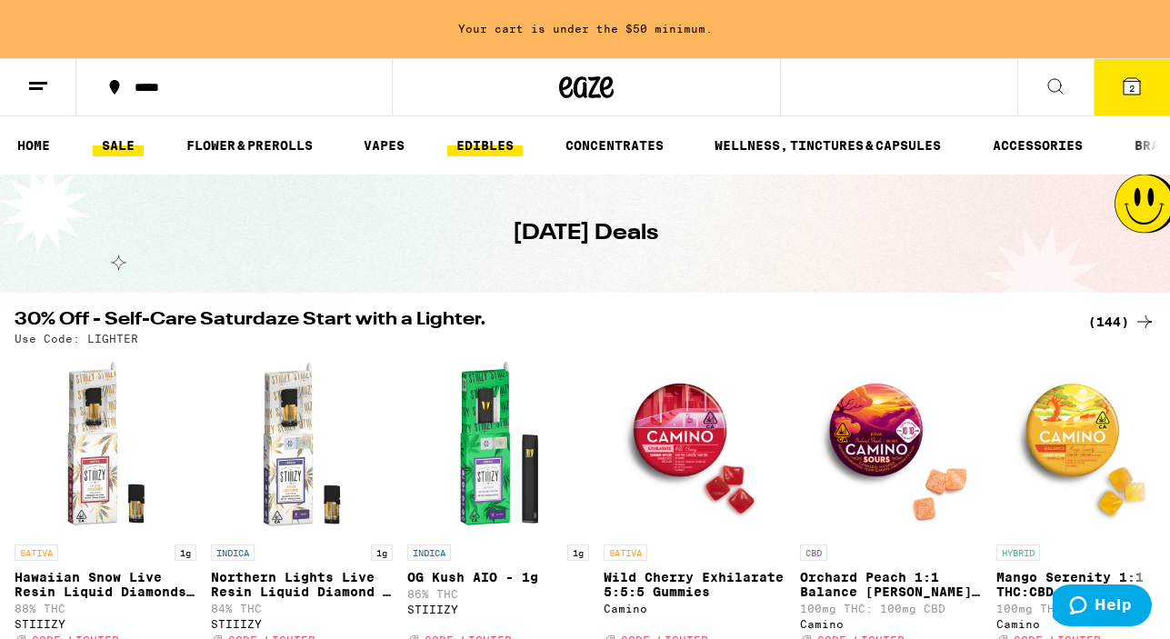
click at [475, 144] on link "EDIBLES" at bounding box center [484, 146] width 75 height 22
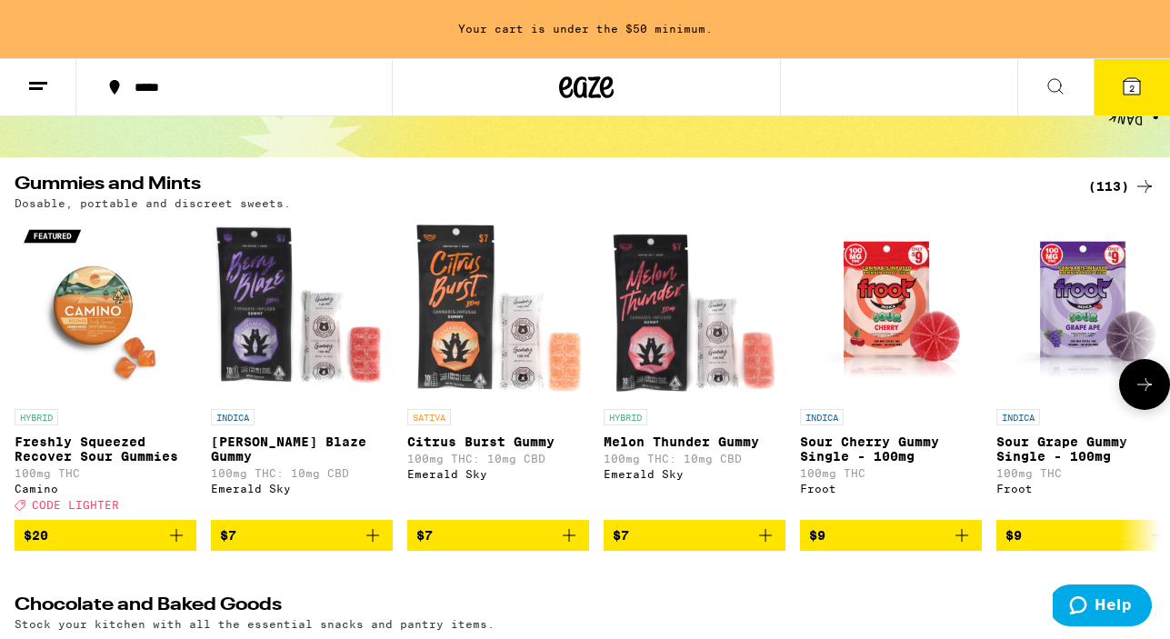
scroll to position [174, 0]
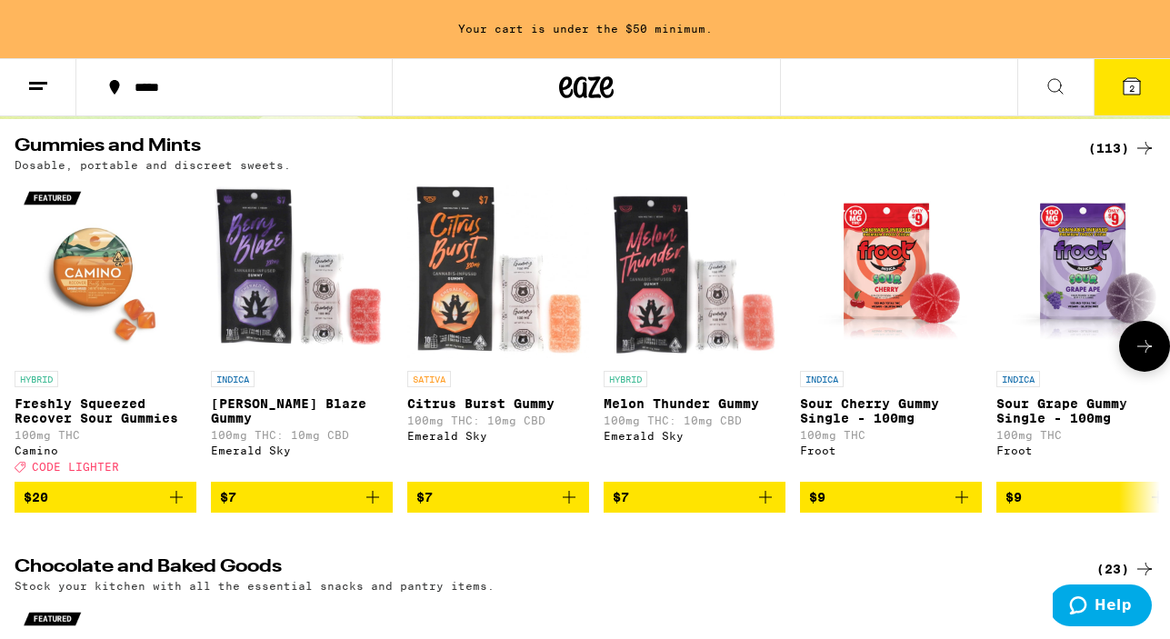
click at [372, 504] on icon "Add to bag" at bounding box center [372, 497] width 13 height 13
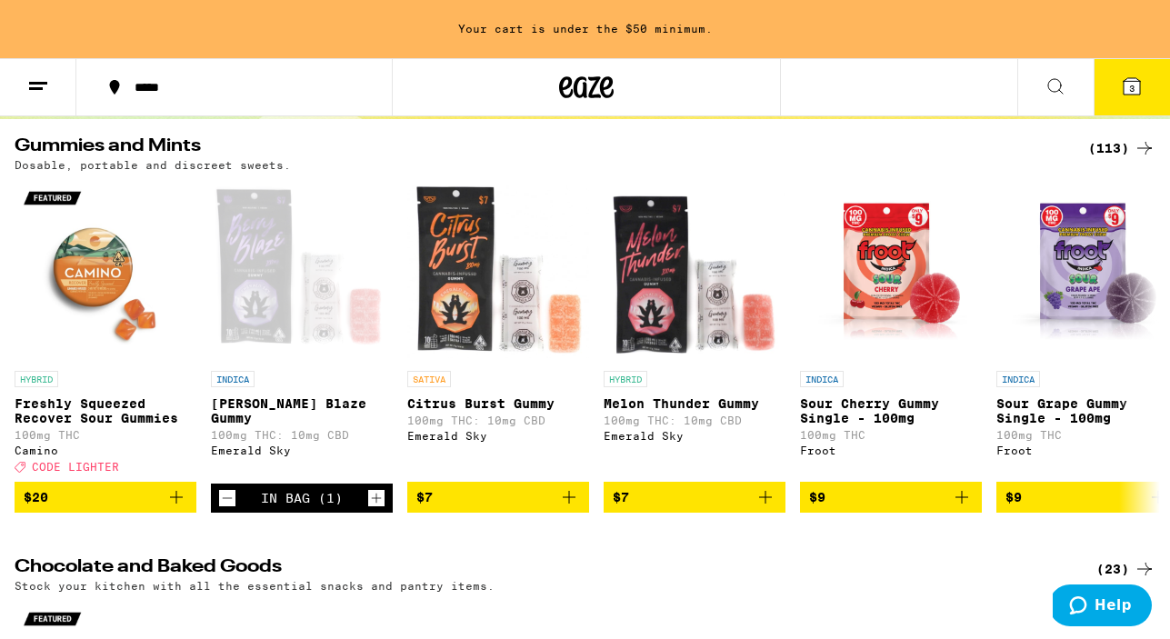
click at [1129, 84] on span "3" at bounding box center [1131, 88] width 5 height 11
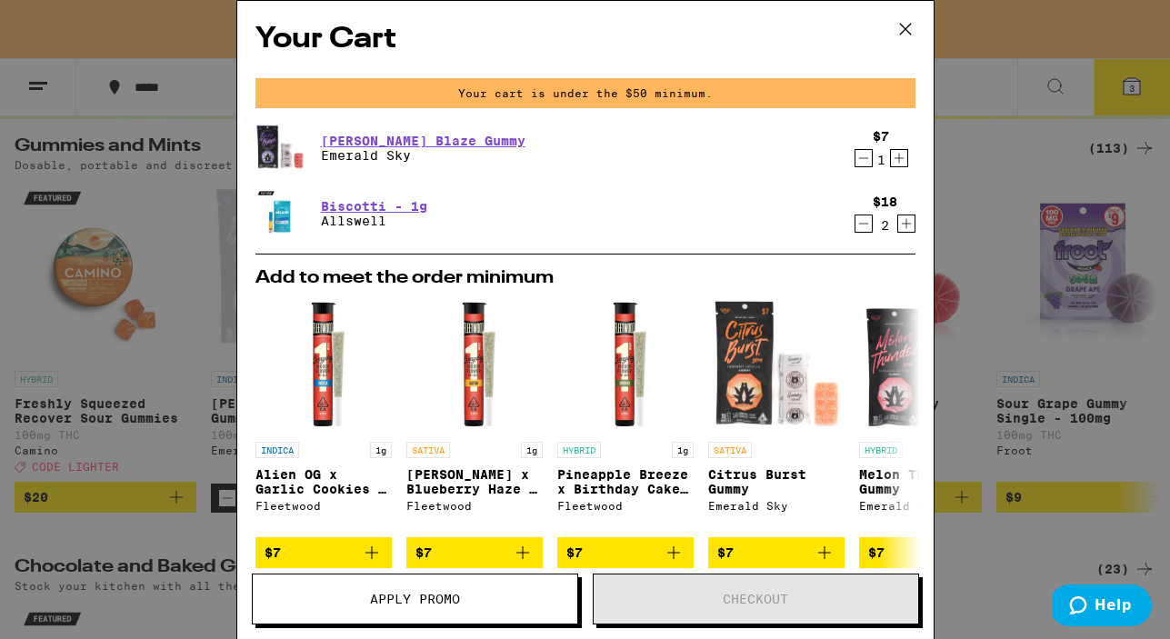
click at [860, 158] on icon "Decrement" at bounding box center [863, 158] width 16 height 22
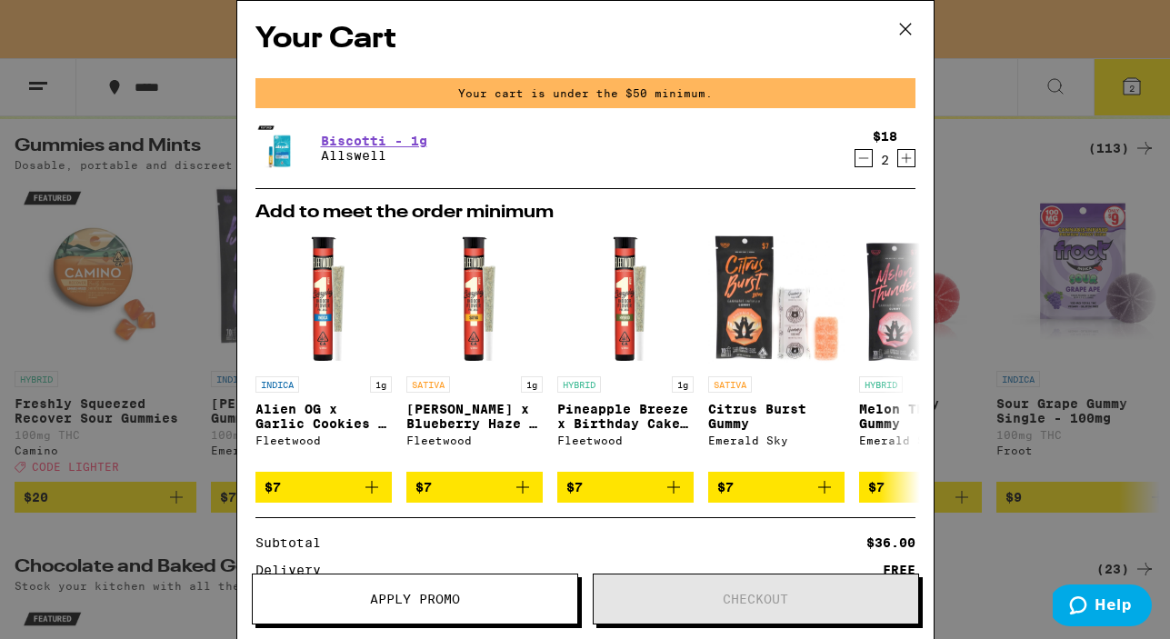
click at [898, 31] on icon at bounding box center [905, 28] width 27 height 27
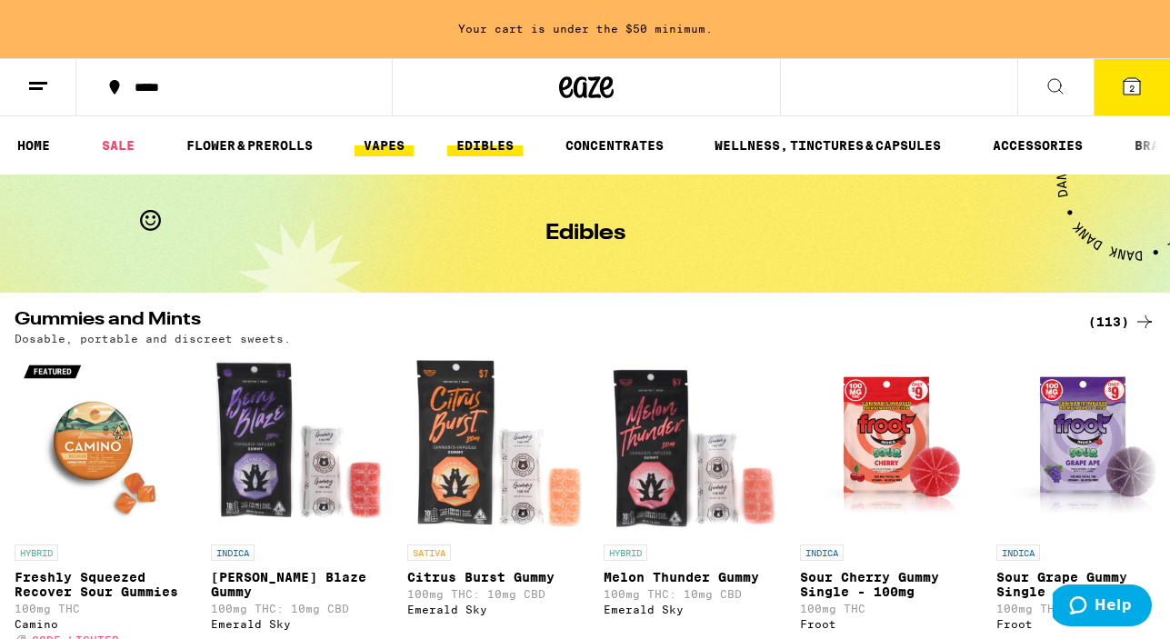
click at [380, 147] on link "VAPES" at bounding box center [384, 146] width 59 height 22
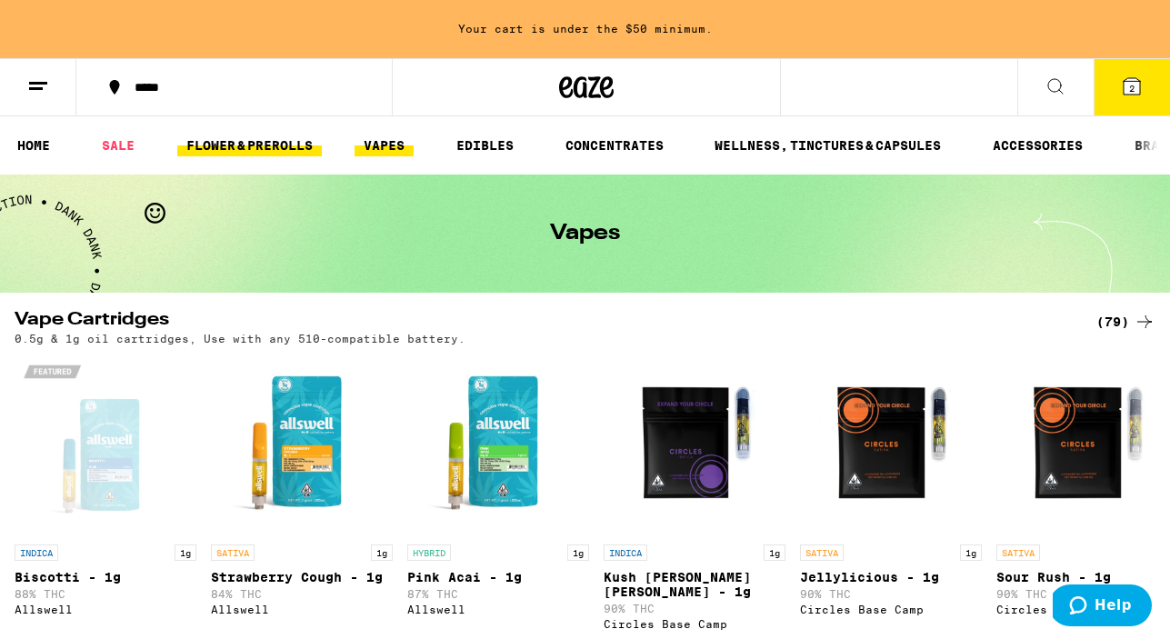
click at [241, 145] on link "FLOWER & PREROLLS" at bounding box center [249, 146] width 145 height 22
click at [227, 147] on link "FLOWER & PREROLLS" at bounding box center [249, 146] width 145 height 22
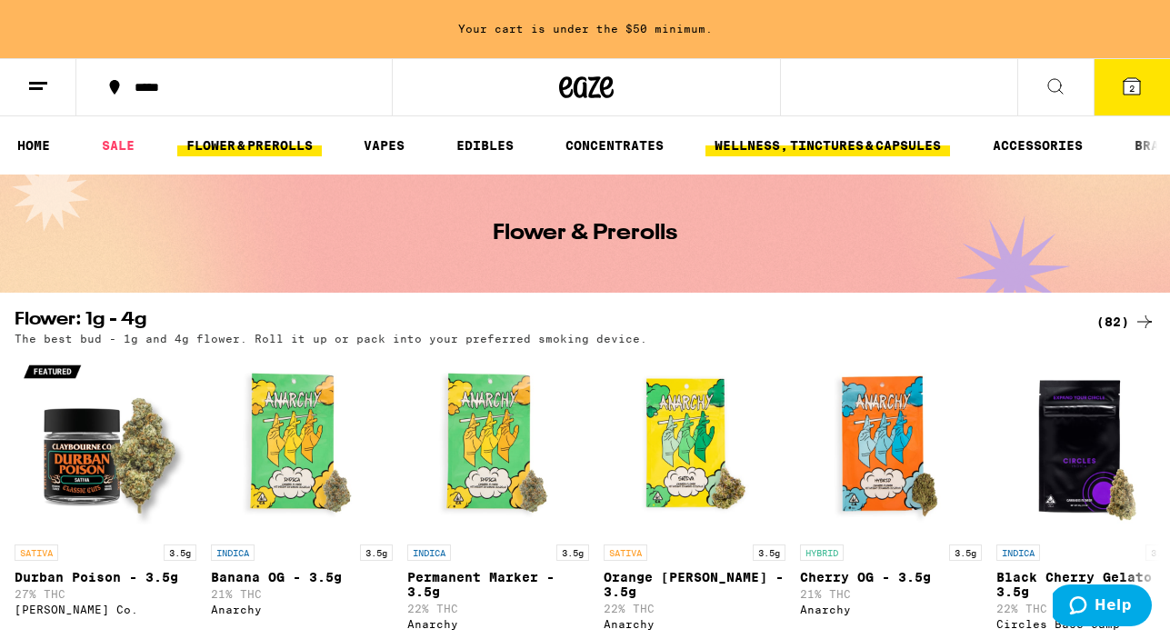
click at [824, 143] on link "WELLNESS, TINCTURES & CAPSULES" at bounding box center [827, 146] width 245 height 22
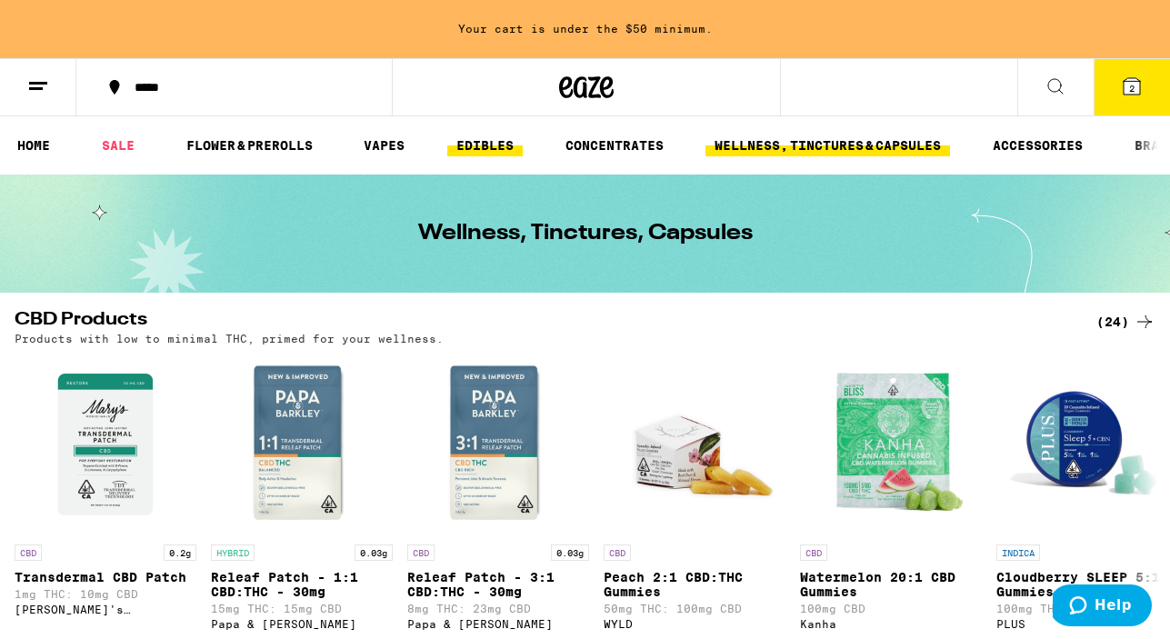
click at [480, 135] on link "EDIBLES" at bounding box center [484, 146] width 75 height 22
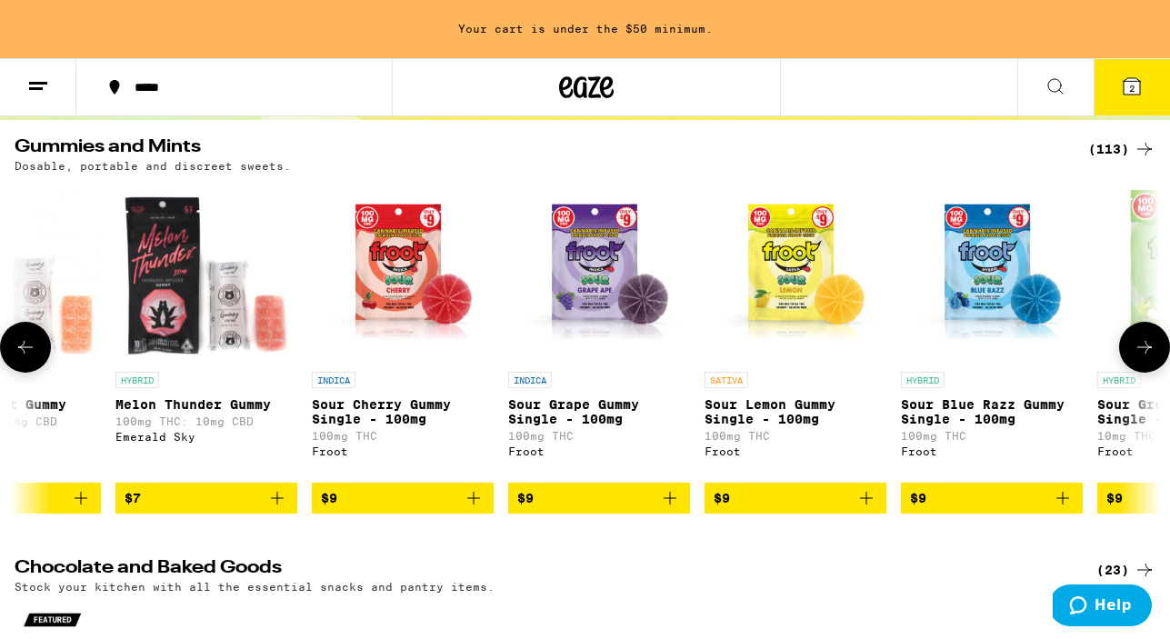
scroll to position [0, 491]
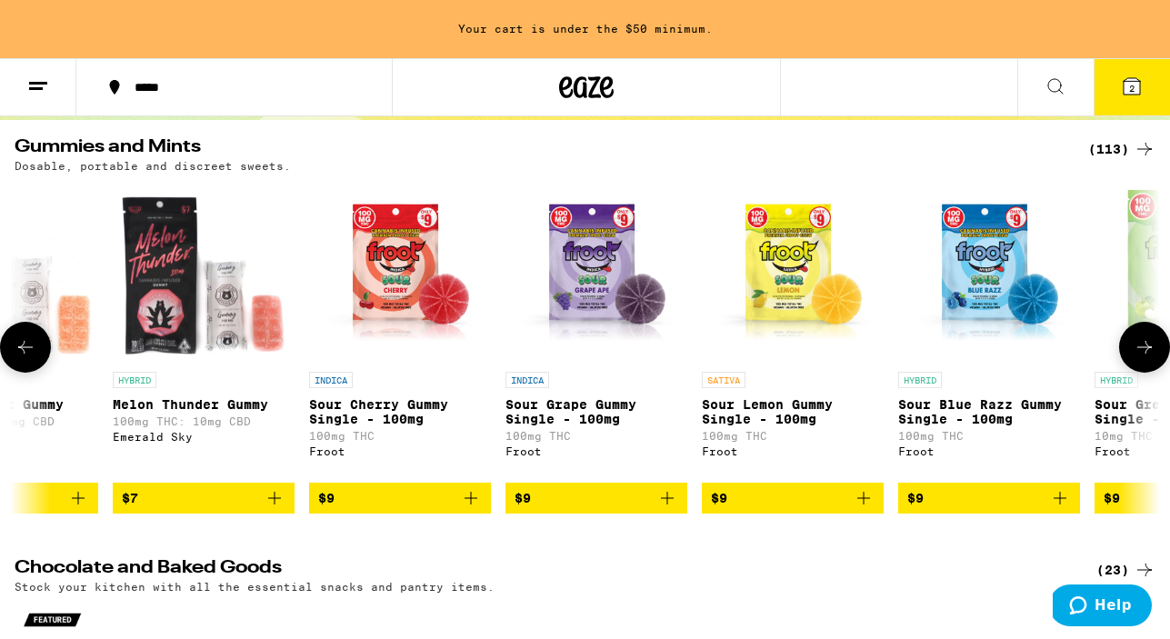
click at [667, 509] on icon "Add to bag" at bounding box center [667, 498] width 22 height 22
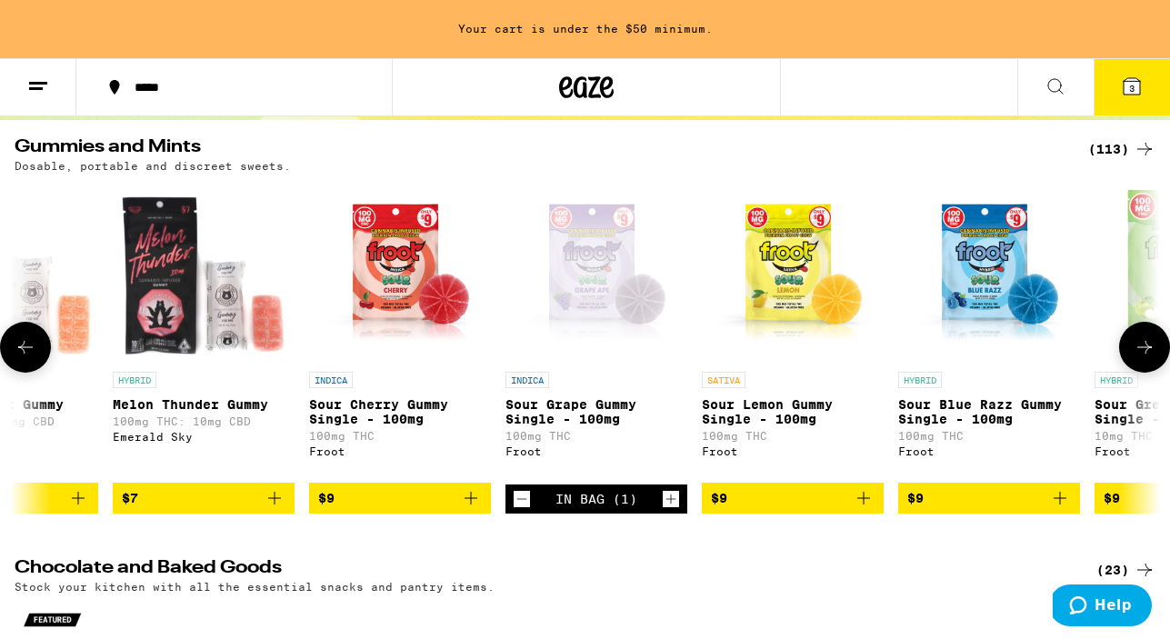
click at [671, 509] on icon "Increment" at bounding box center [671, 499] width 16 height 22
click at [1122, 83] on icon at bounding box center [1132, 86] width 22 height 22
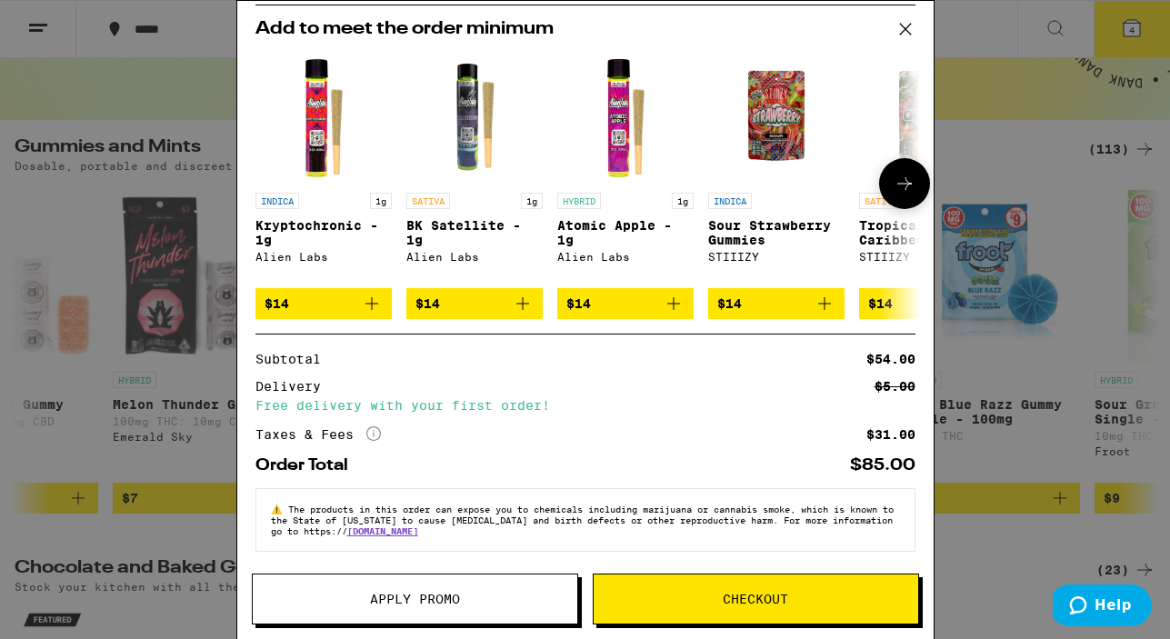
scroll to position [199, 0]
click at [430, 595] on span "Apply Promo" at bounding box center [415, 599] width 90 height 13
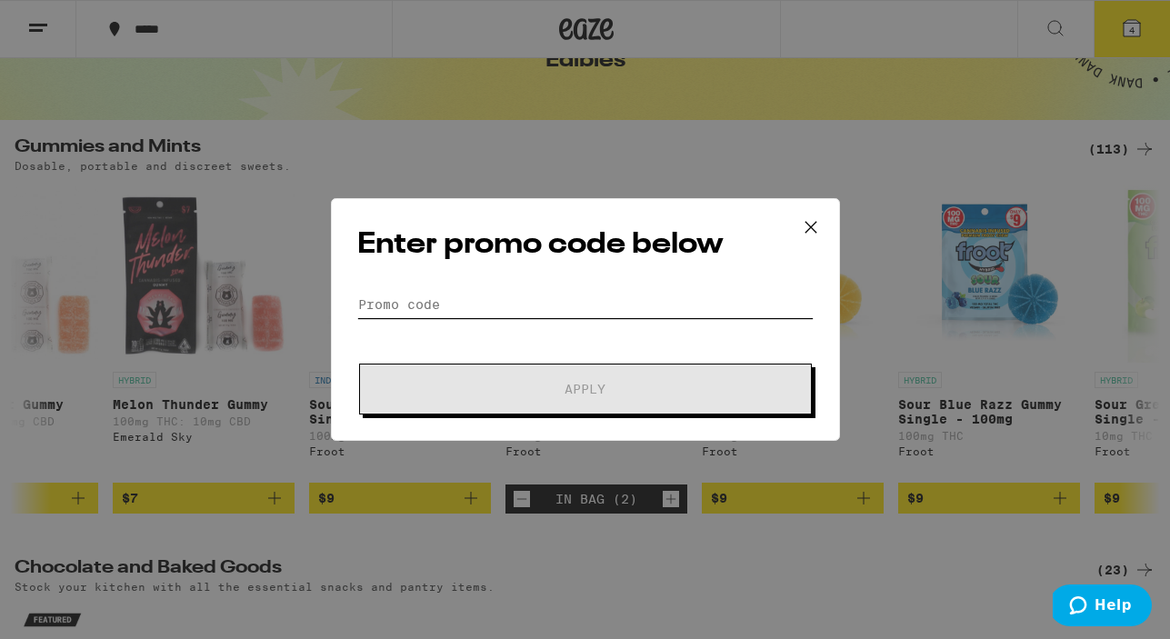
click at [430, 299] on input "Promo Code" at bounding box center [585, 304] width 456 height 27
paste input "WKND"
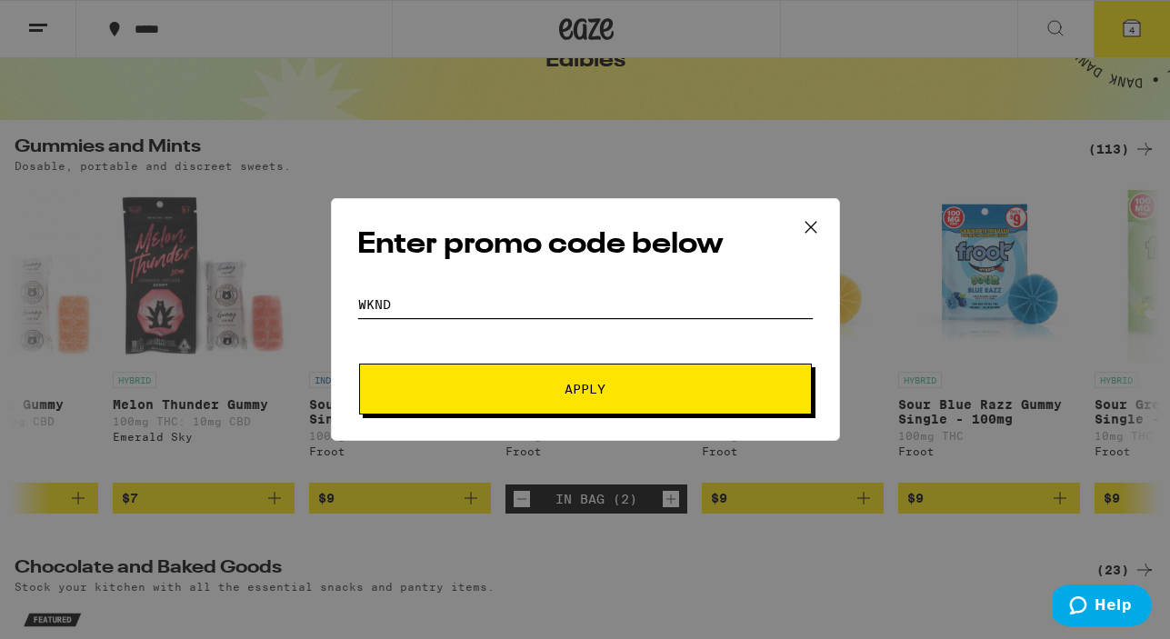
type input "WKND"
click at [542, 406] on button "Apply" at bounding box center [585, 389] width 453 height 51
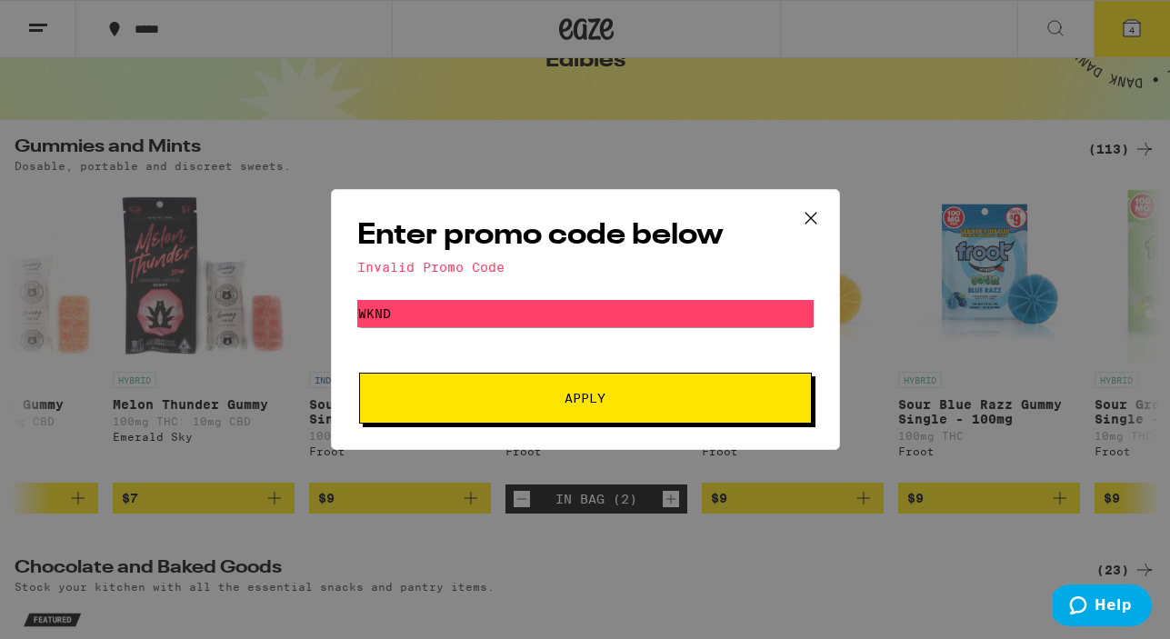
click at [807, 223] on icon at bounding box center [810, 218] width 27 height 27
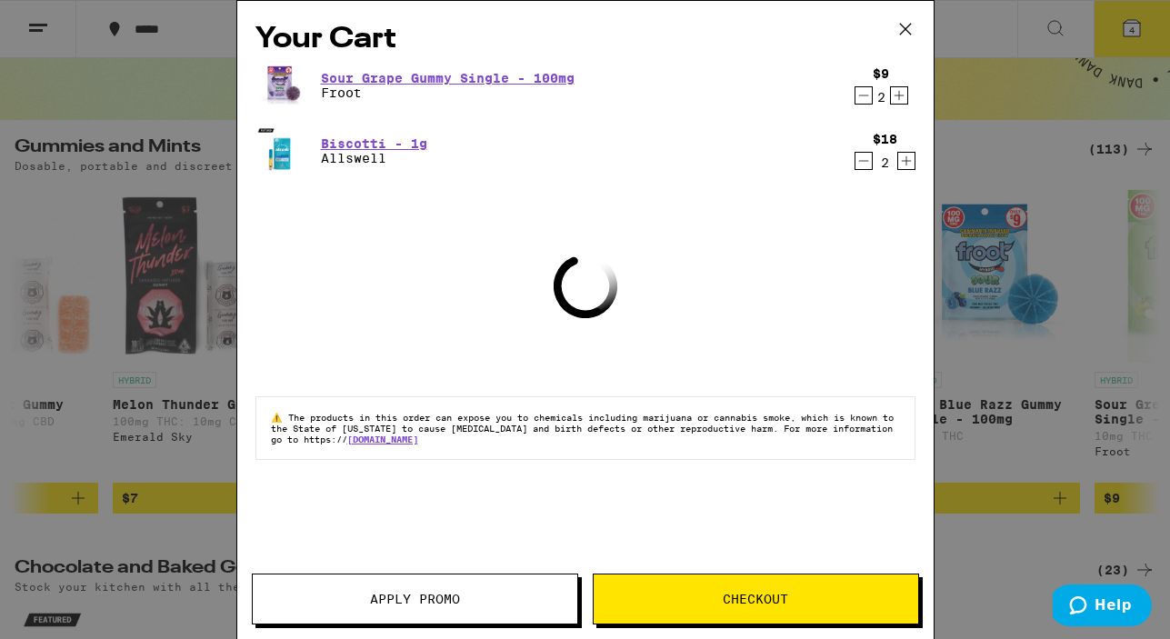
click at [405, 594] on span "Apply Promo" at bounding box center [415, 599] width 90 height 13
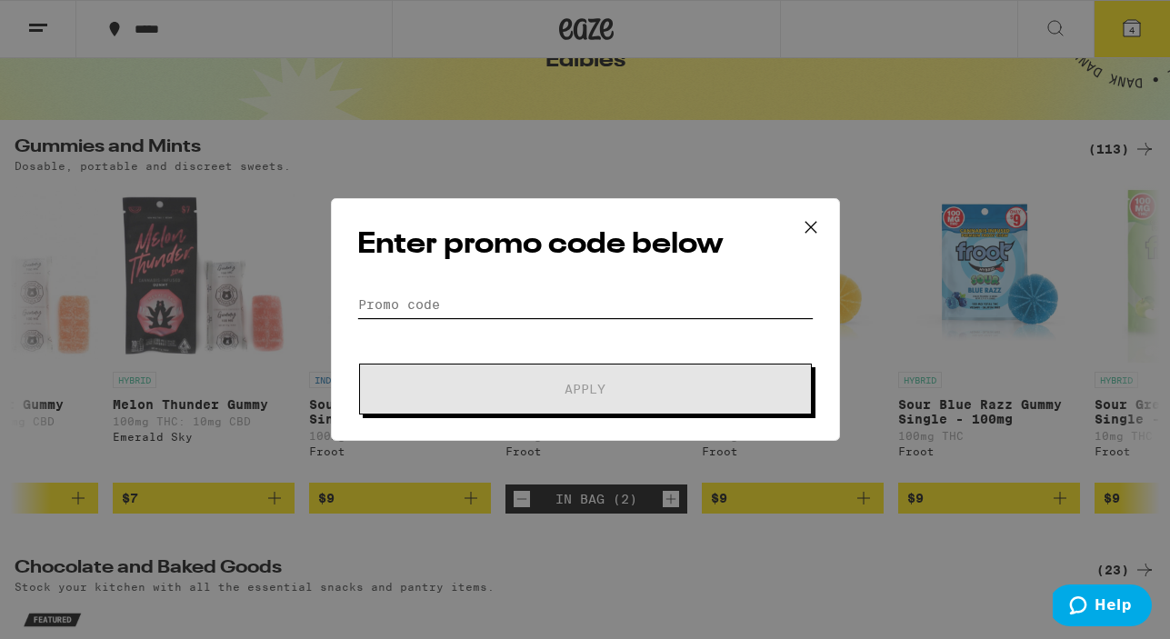
click at [425, 303] on input "Promo Code" at bounding box center [585, 304] width 456 height 27
paste input "WKND"
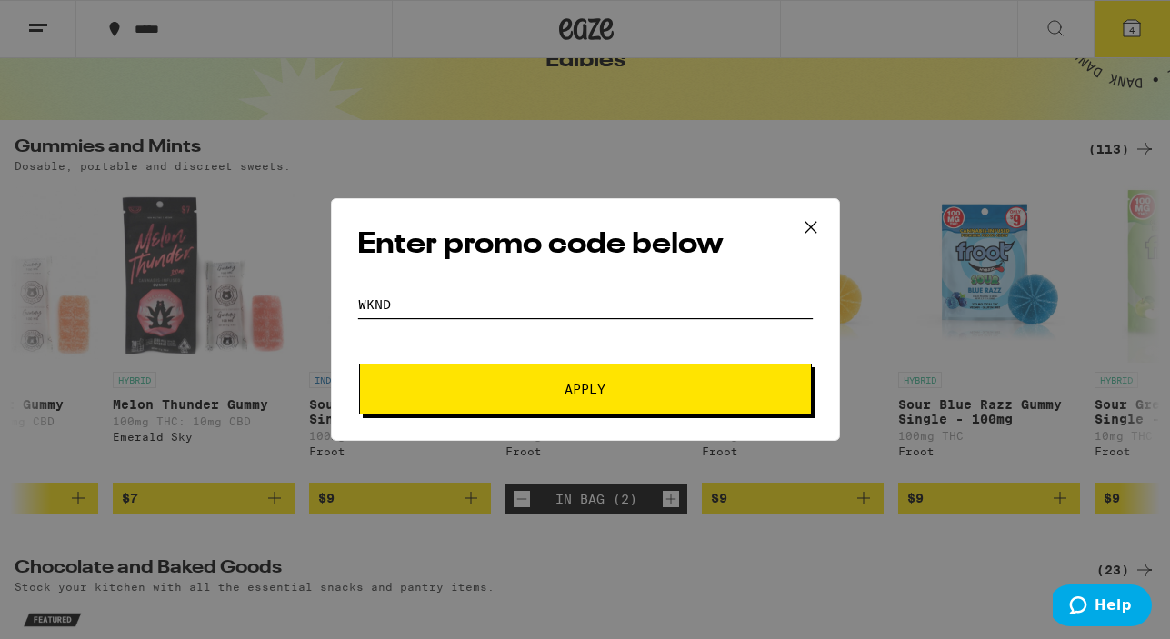
type input "WKND"
click at [538, 393] on span "Apply" at bounding box center [585, 389] width 327 height 13
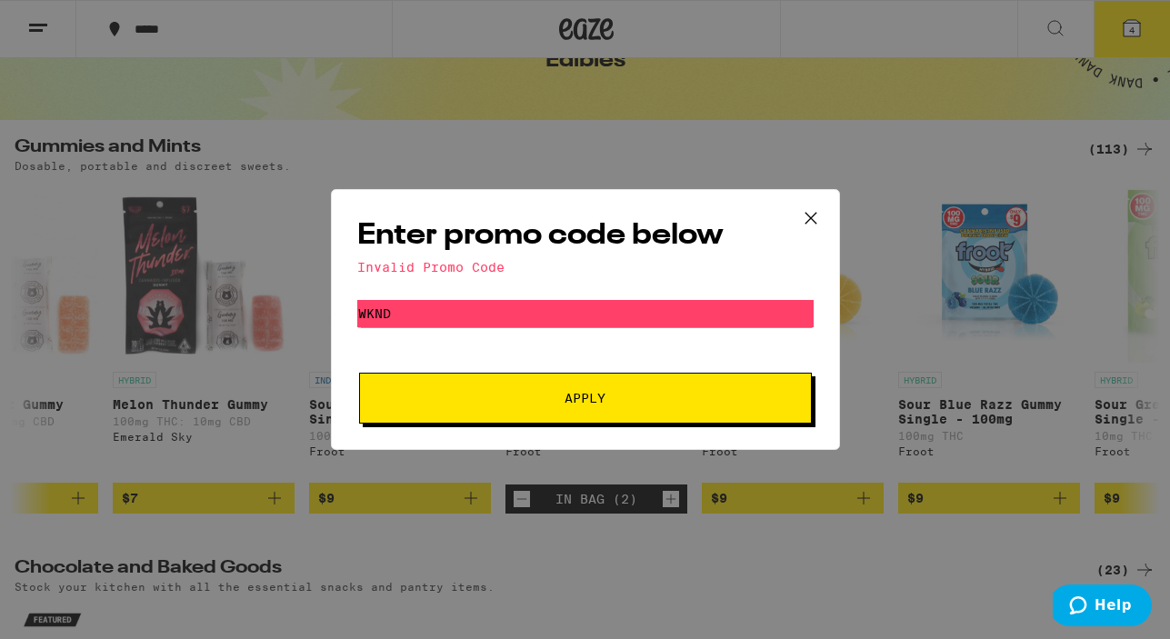
click at [680, 401] on span "Apply" at bounding box center [585, 398] width 327 height 13
click at [809, 211] on icon at bounding box center [810, 218] width 27 height 27
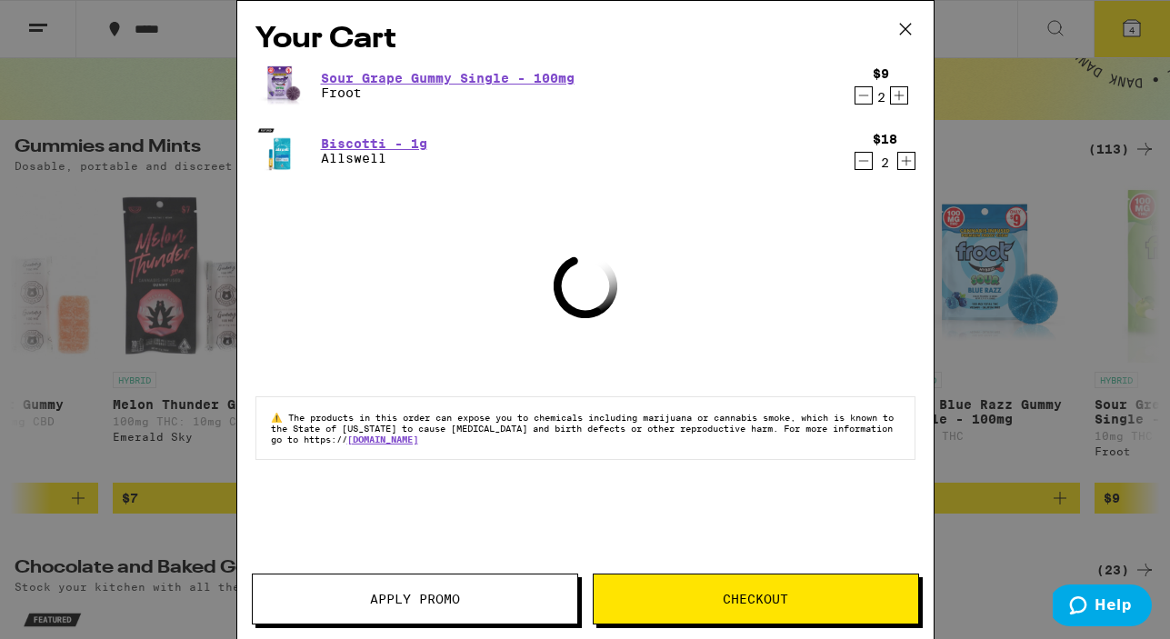
click at [425, 599] on span "Apply Promo" at bounding box center [415, 599] width 90 height 13
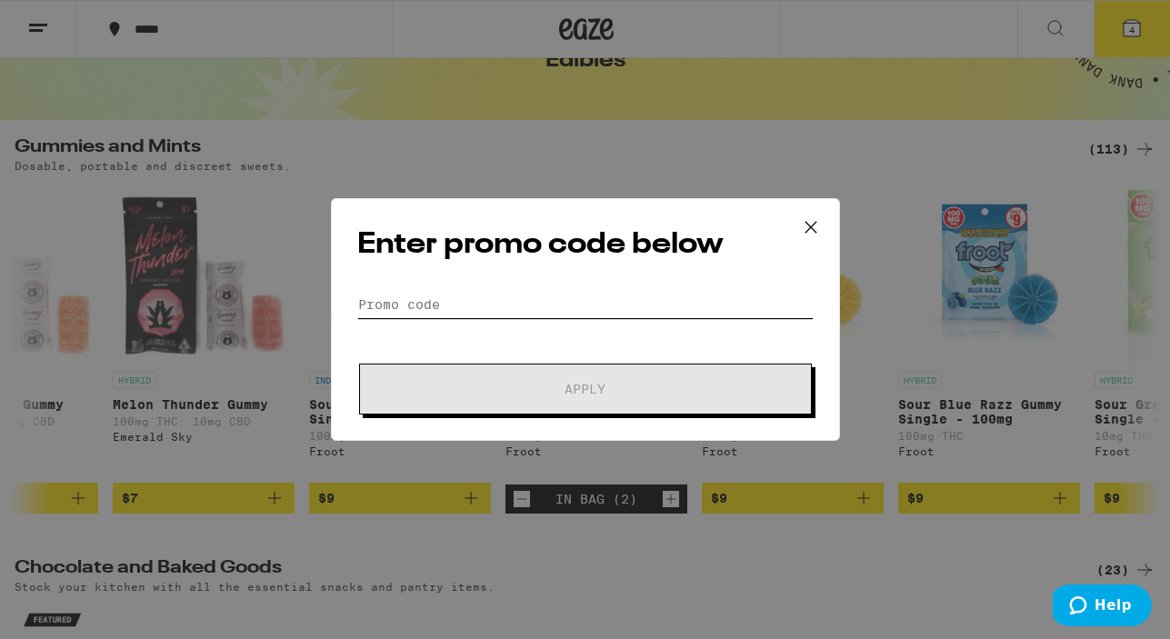
click at [410, 303] on input "Promo Code" at bounding box center [585, 304] width 456 height 27
paste input "TERPS"
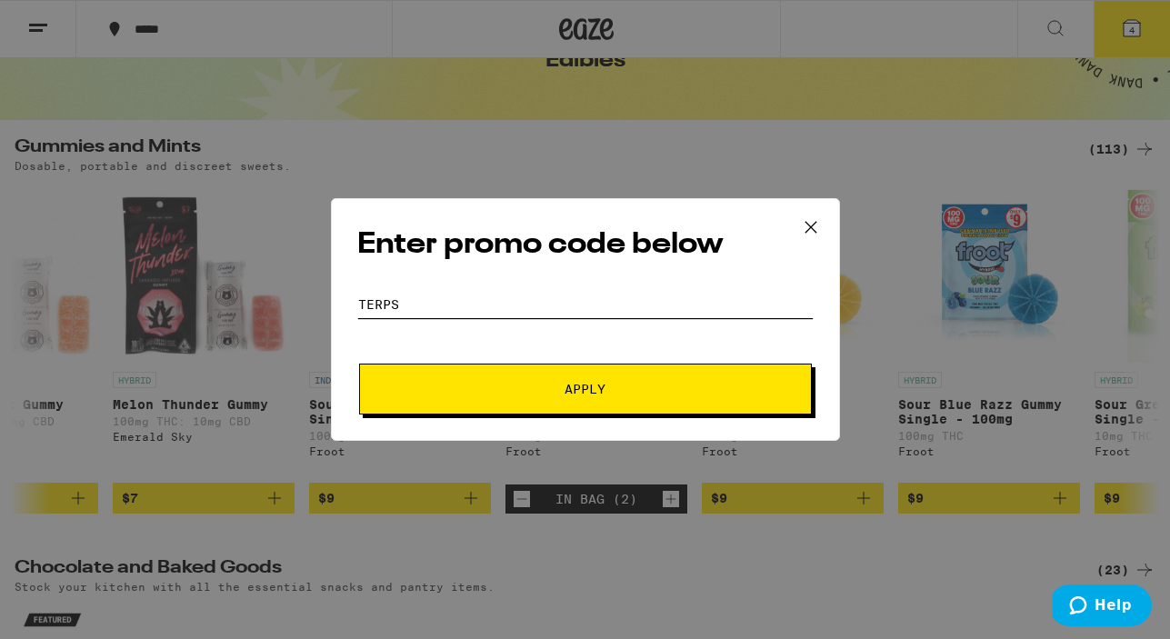
type input "TERPS"
click at [482, 386] on span "Apply" at bounding box center [585, 389] width 327 height 13
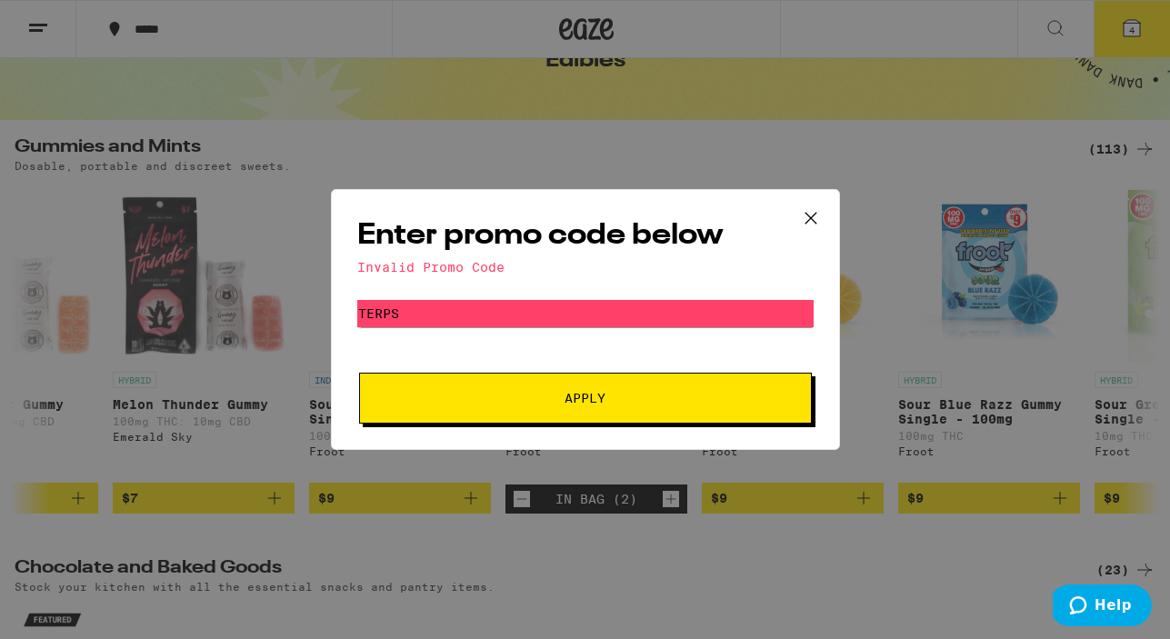
click at [806, 216] on icon at bounding box center [810, 218] width 27 height 27
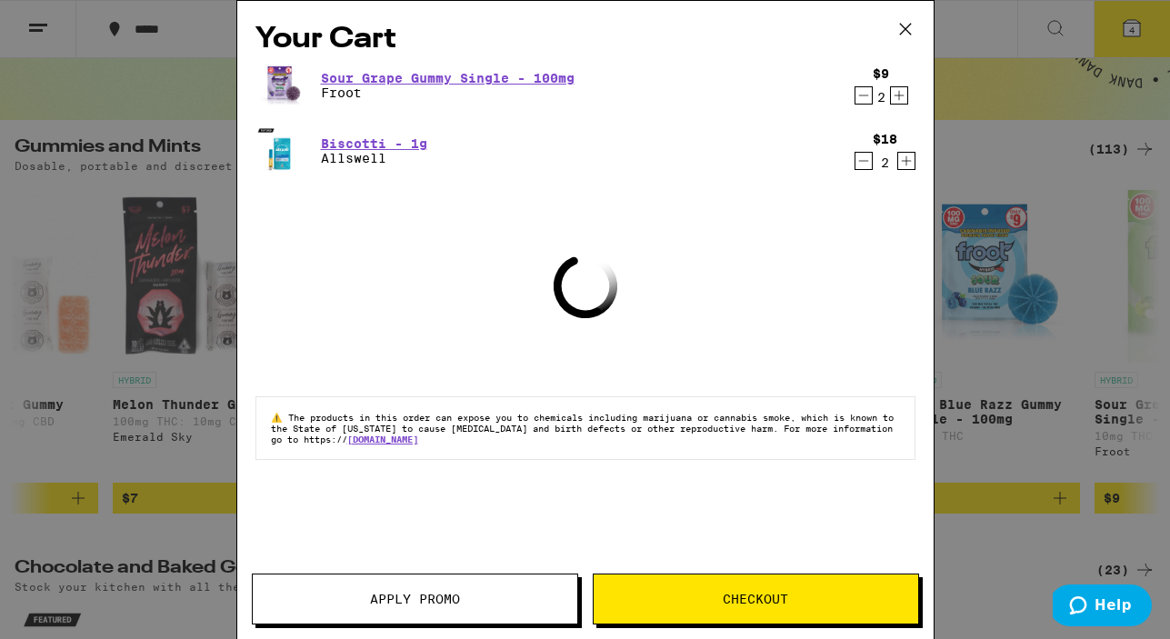
click at [406, 595] on span "Apply Promo" at bounding box center [415, 599] width 90 height 13
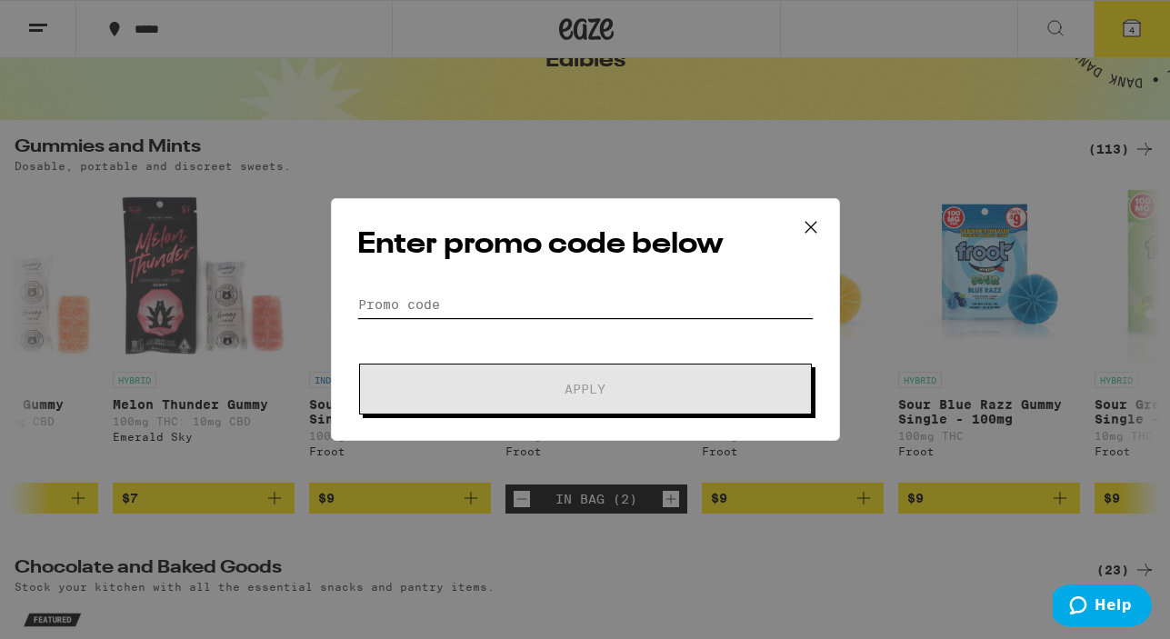
click at [455, 302] on input "Promo Code" at bounding box center [585, 304] width 456 height 27
paste input "SWEET"
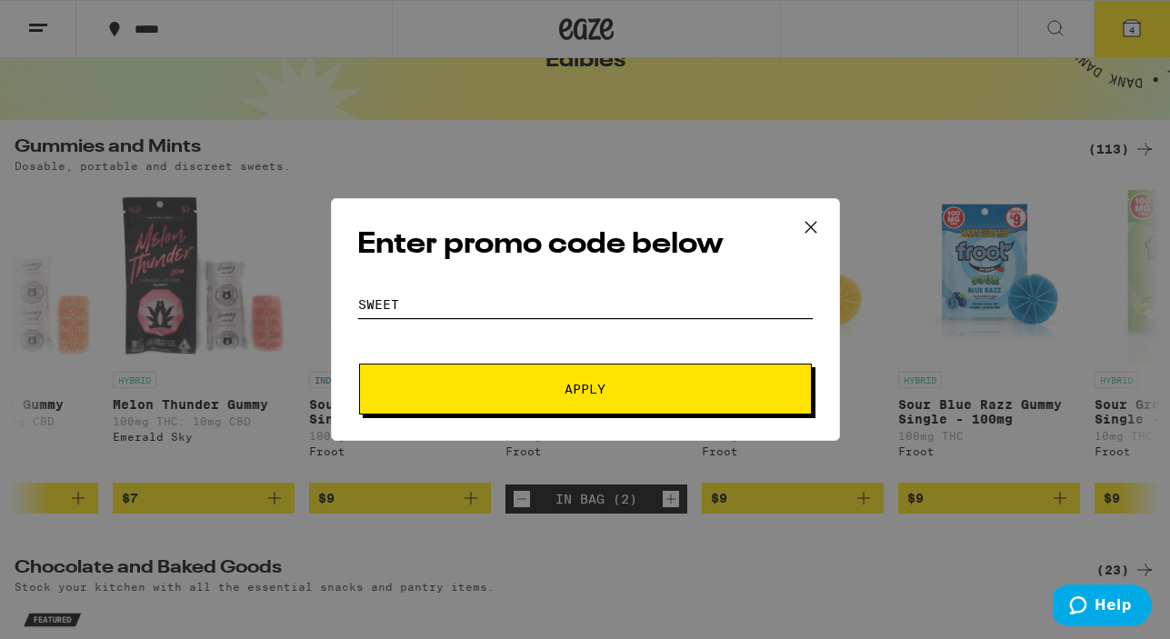
type input "SWEET"
click at [515, 401] on button "Apply" at bounding box center [585, 389] width 453 height 51
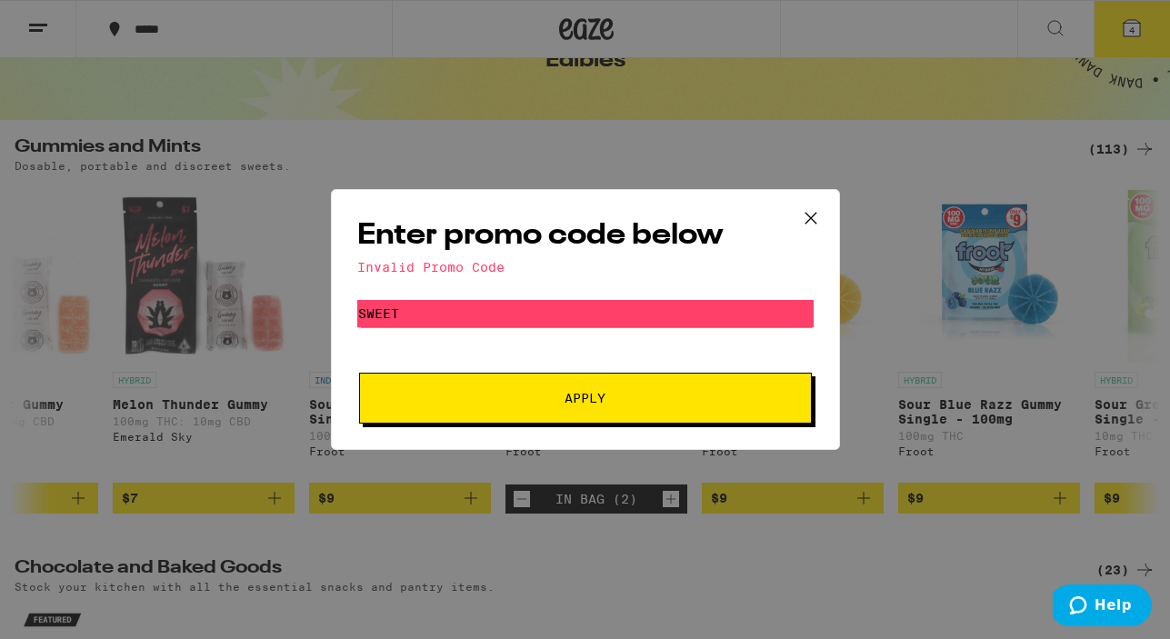
click at [806, 222] on icon at bounding box center [810, 218] width 27 height 27
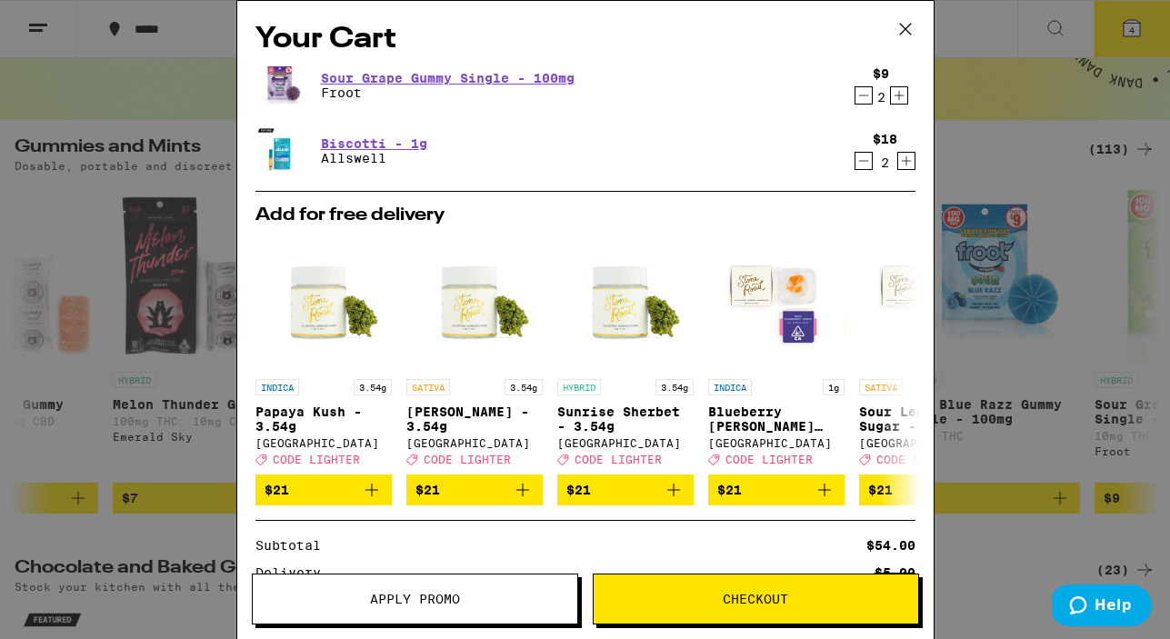
click at [470, 598] on span "Apply Promo" at bounding box center [415, 599] width 325 height 13
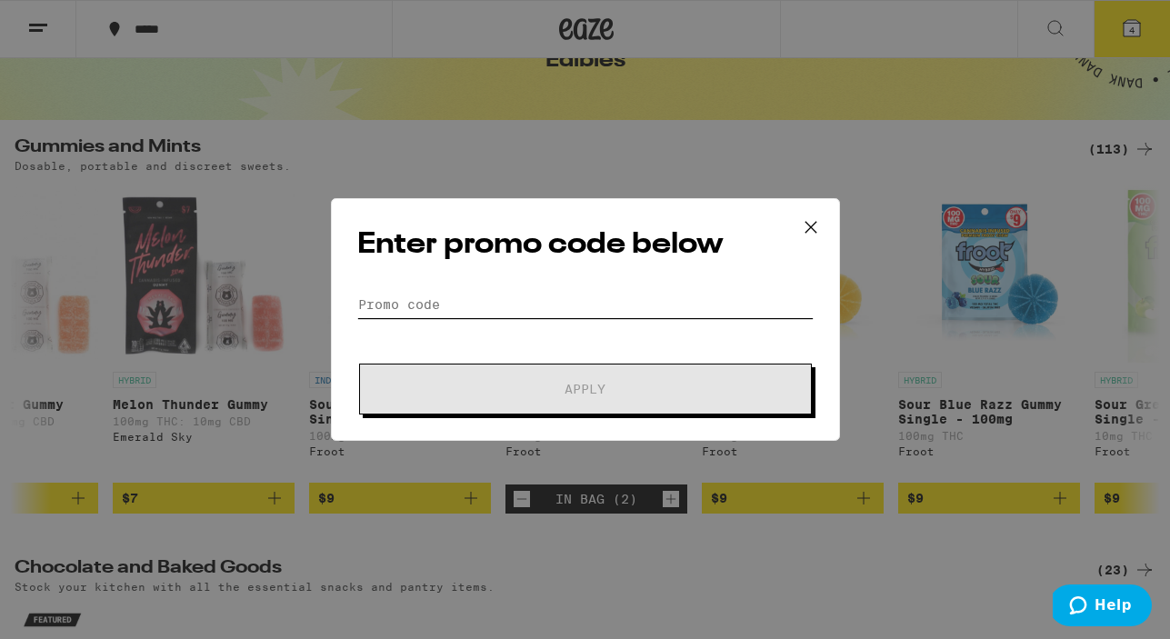
click at [465, 301] on input "Promo Code" at bounding box center [585, 304] width 456 height 27
paste input "WEED4U"
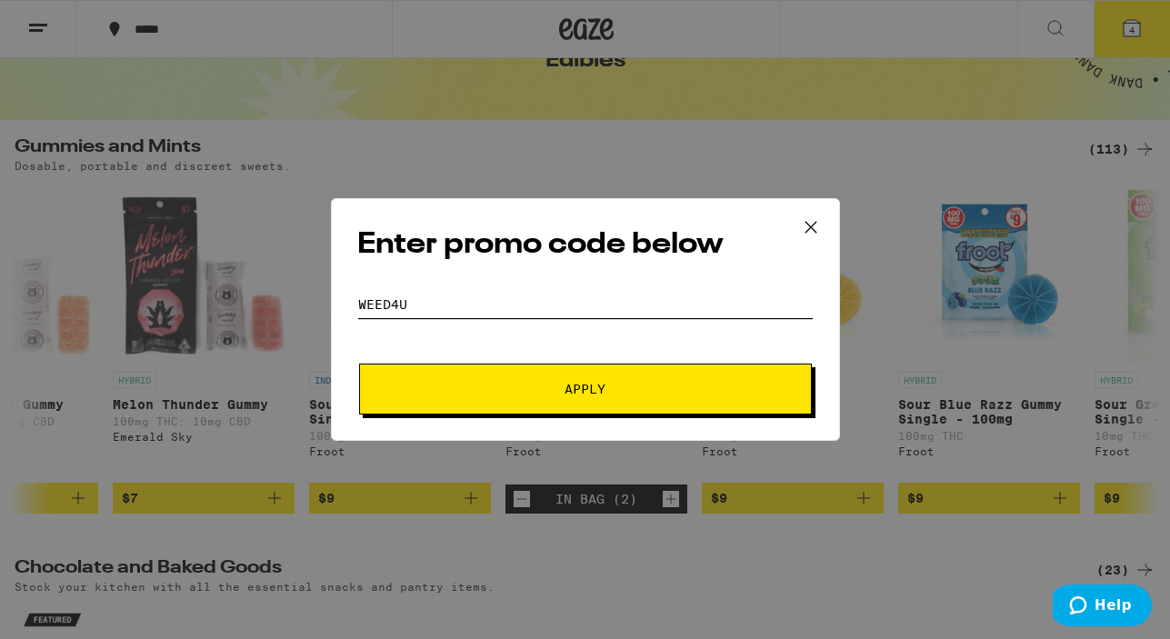
type input "WEED4U"
click at [523, 392] on span "Apply" at bounding box center [585, 389] width 327 height 13
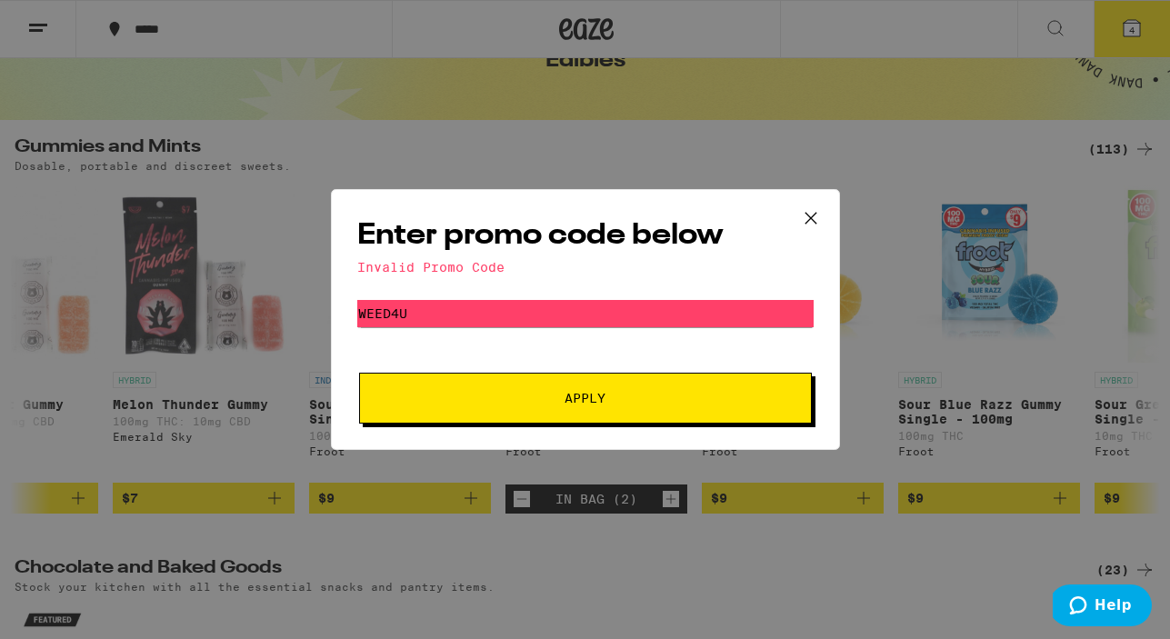
click at [811, 220] on icon at bounding box center [810, 218] width 27 height 27
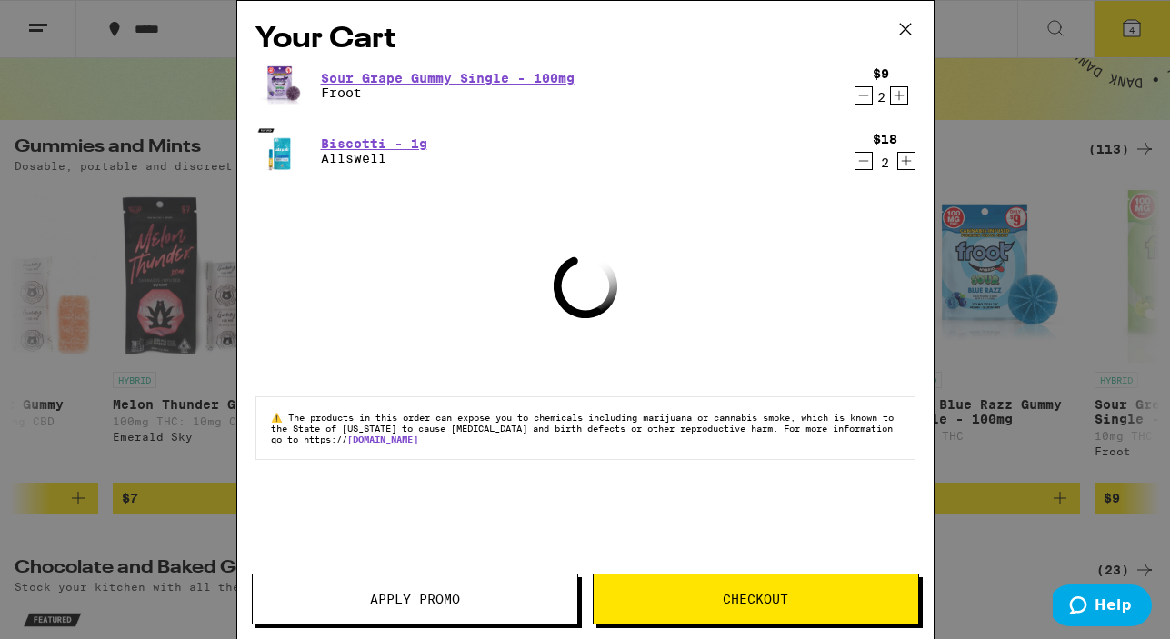
click at [411, 602] on span "Apply Promo" at bounding box center [415, 599] width 90 height 13
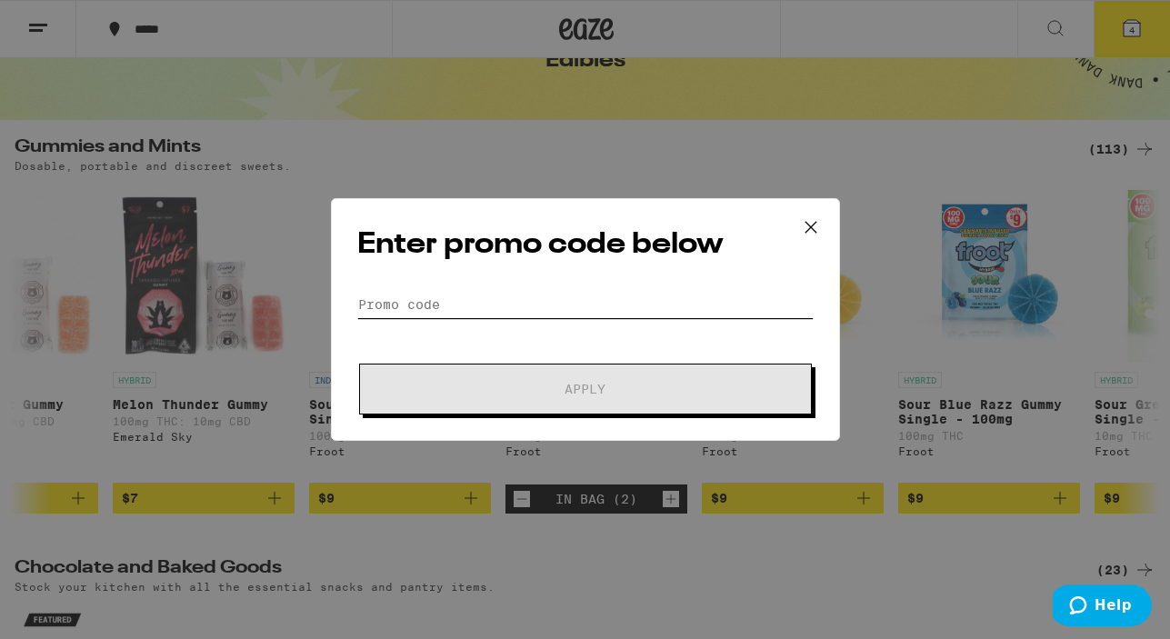
click at [480, 299] on input "Promo Code" at bounding box center [585, 304] width 456 height 27
paste input "LIGHTER"
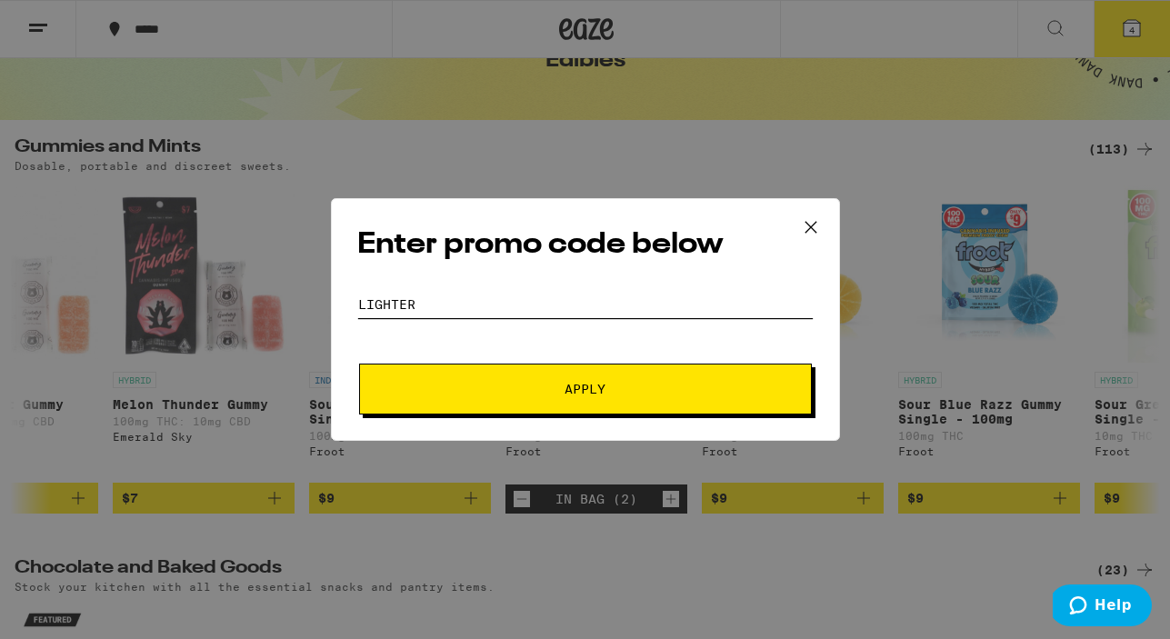
type input "LIGHTER"
click at [529, 393] on span "Apply" at bounding box center [585, 389] width 327 height 13
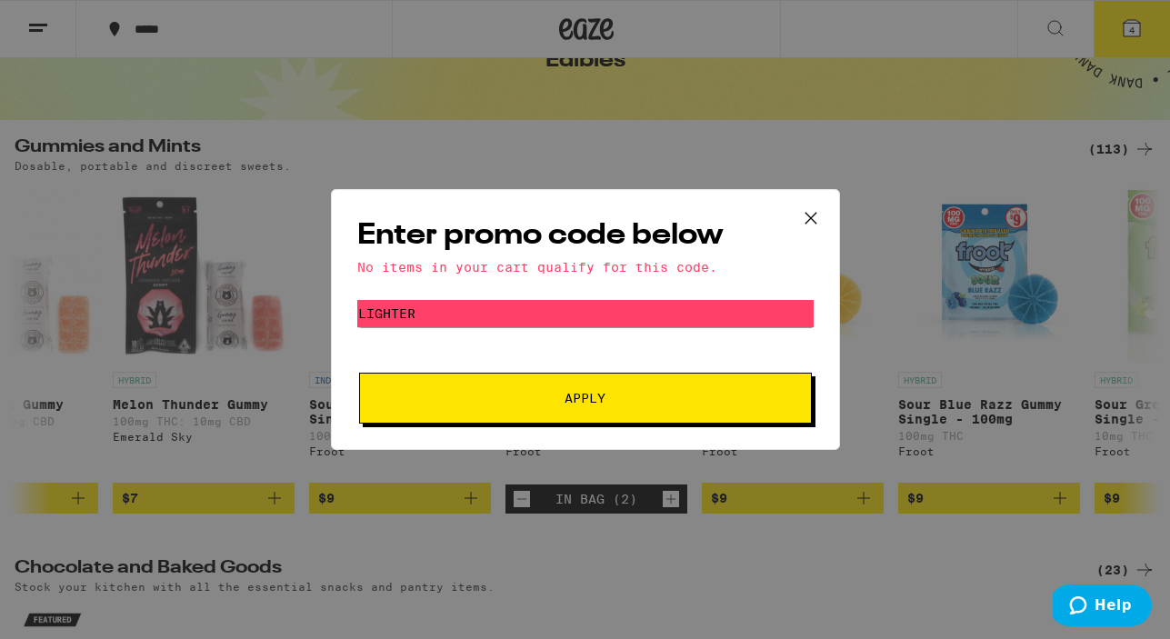
click at [810, 212] on icon at bounding box center [810, 218] width 27 height 27
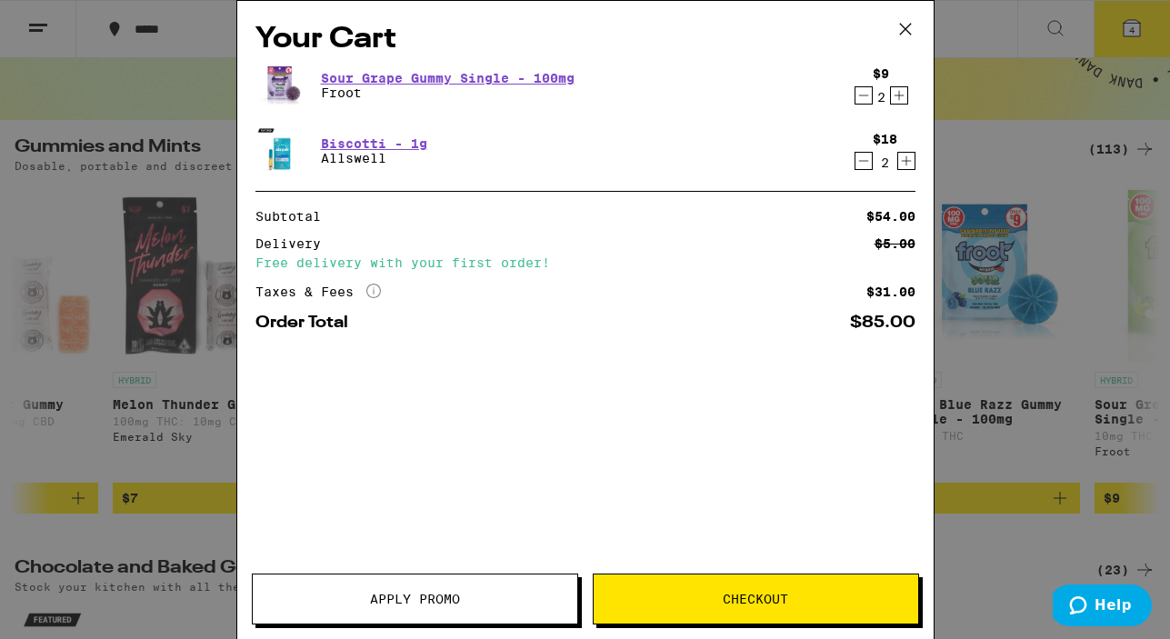
click at [405, 601] on span "Apply Promo" at bounding box center [415, 599] width 90 height 13
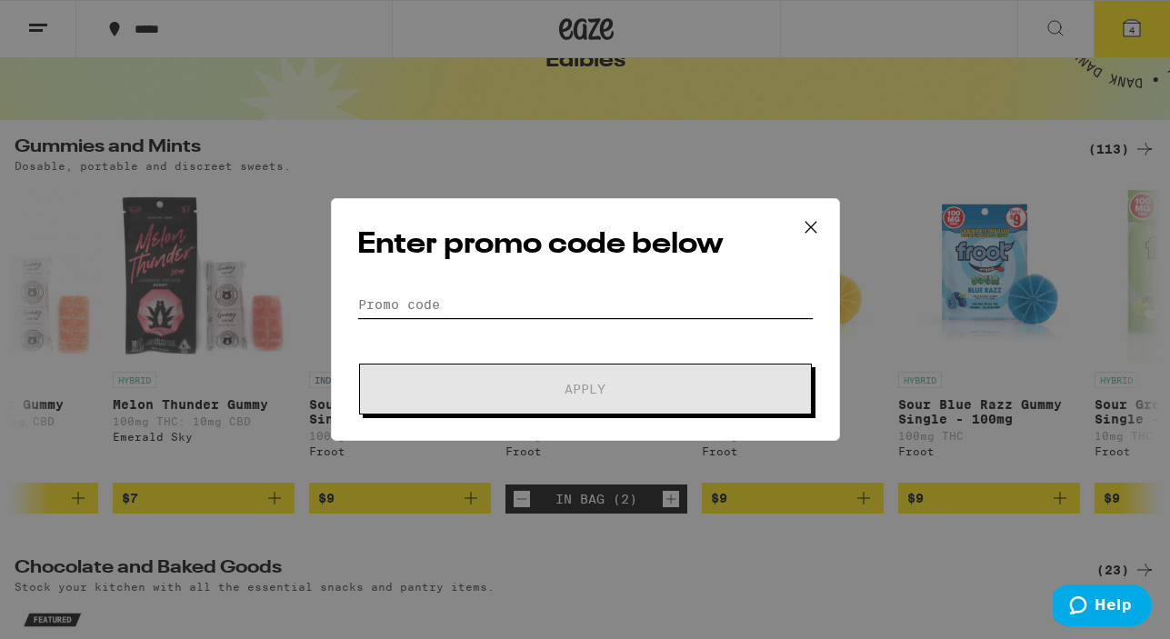
click at [449, 304] on input "Promo Code" at bounding box center [585, 304] width 456 height 27
paste input "HAPPY100"
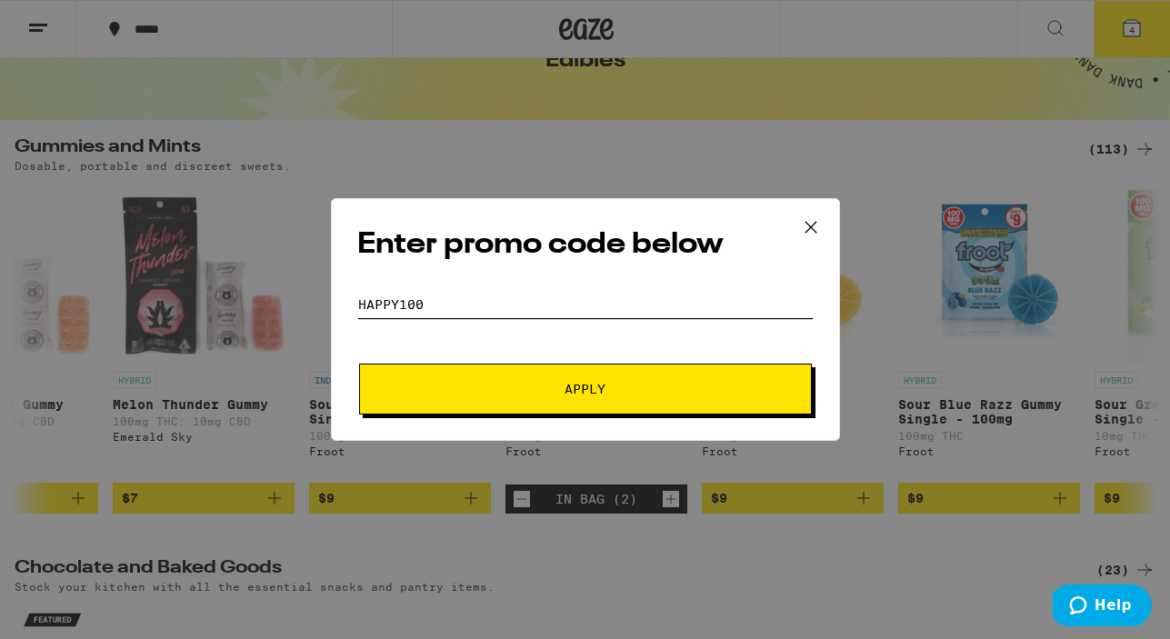
type input "HAPPY100"
click at [489, 393] on span "Apply" at bounding box center [585, 389] width 327 height 13
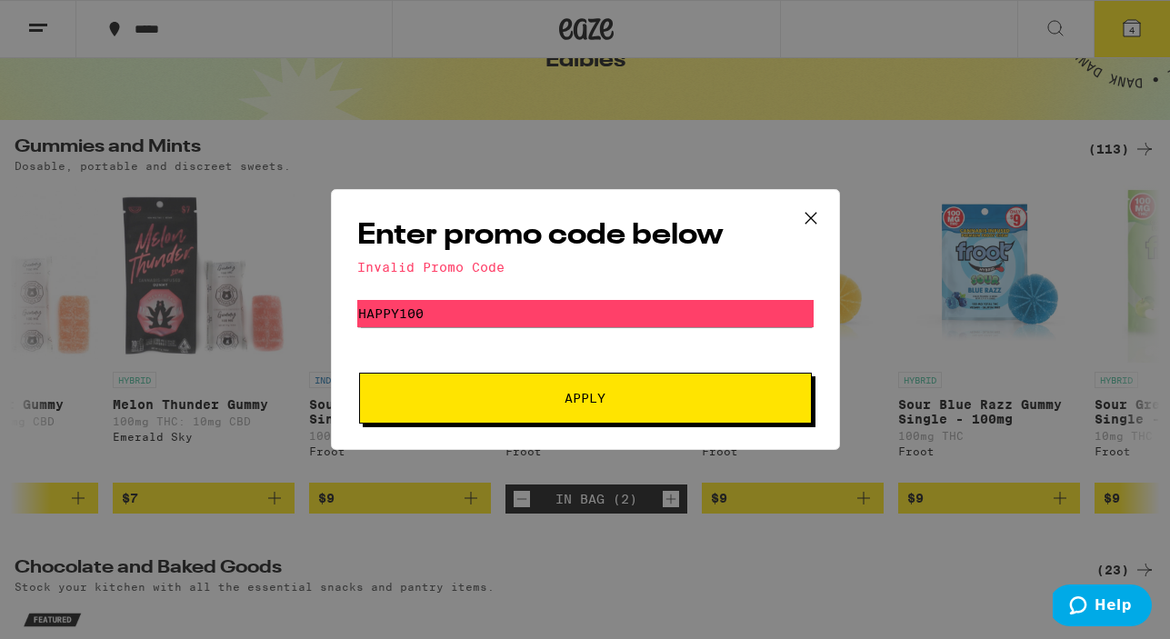
click at [592, 403] on span "Apply" at bounding box center [585, 398] width 41 height 13
click at [810, 213] on icon at bounding box center [810, 218] width 27 height 27
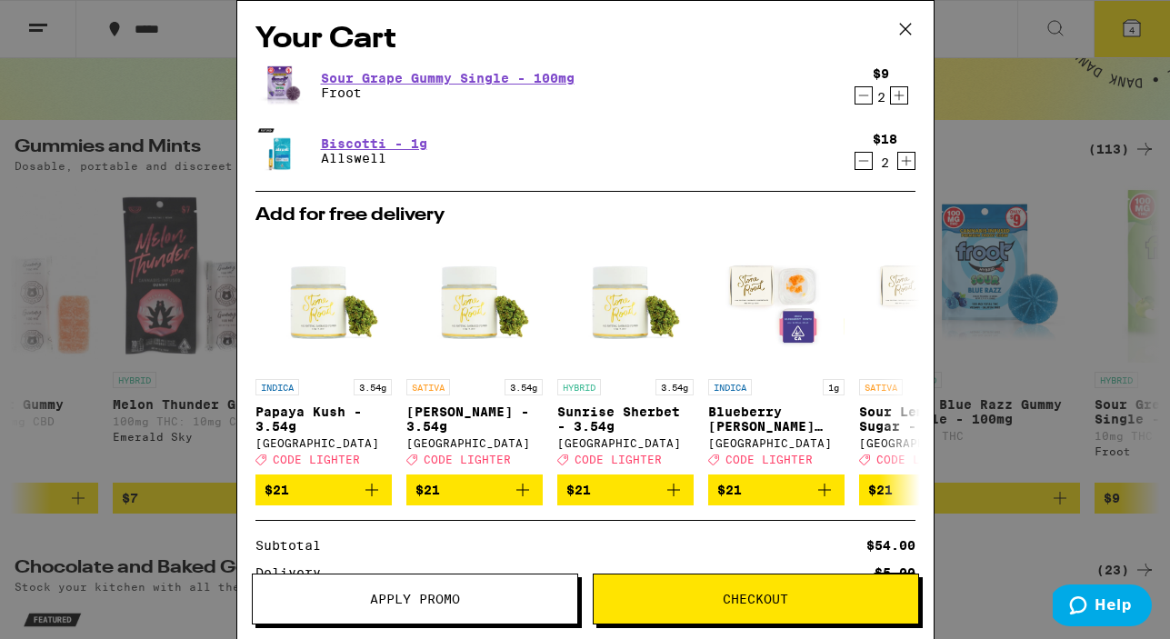
click at [434, 601] on span "Apply Promo" at bounding box center [415, 599] width 90 height 13
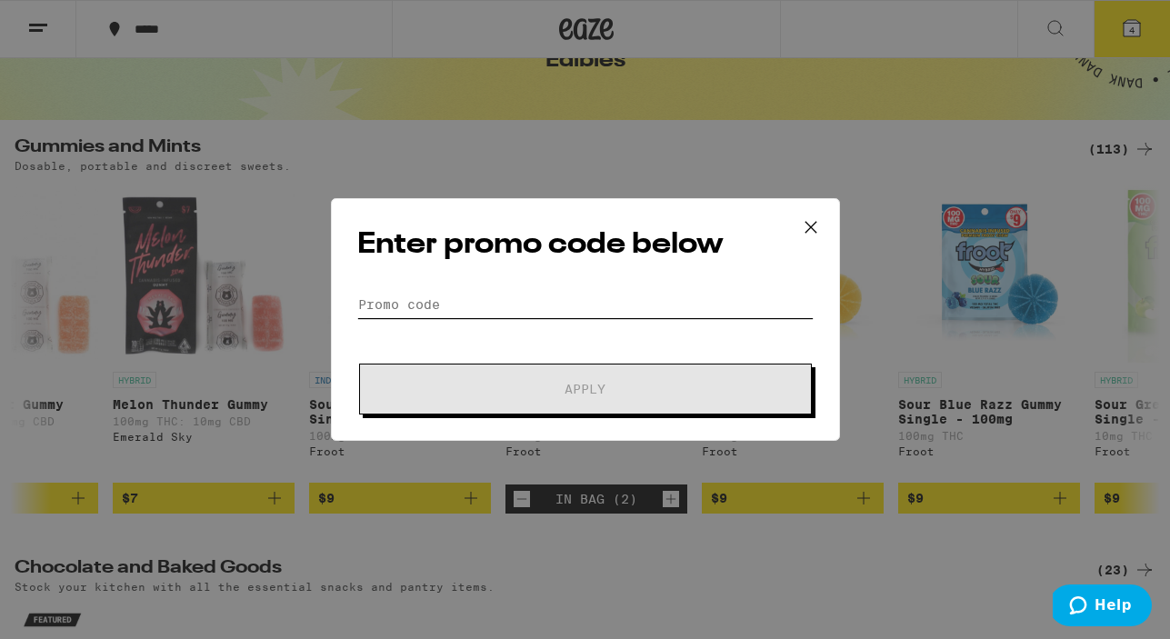
click at [498, 296] on input "Promo Code" at bounding box center [585, 304] width 456 height 27
paste input "CHIEF20"
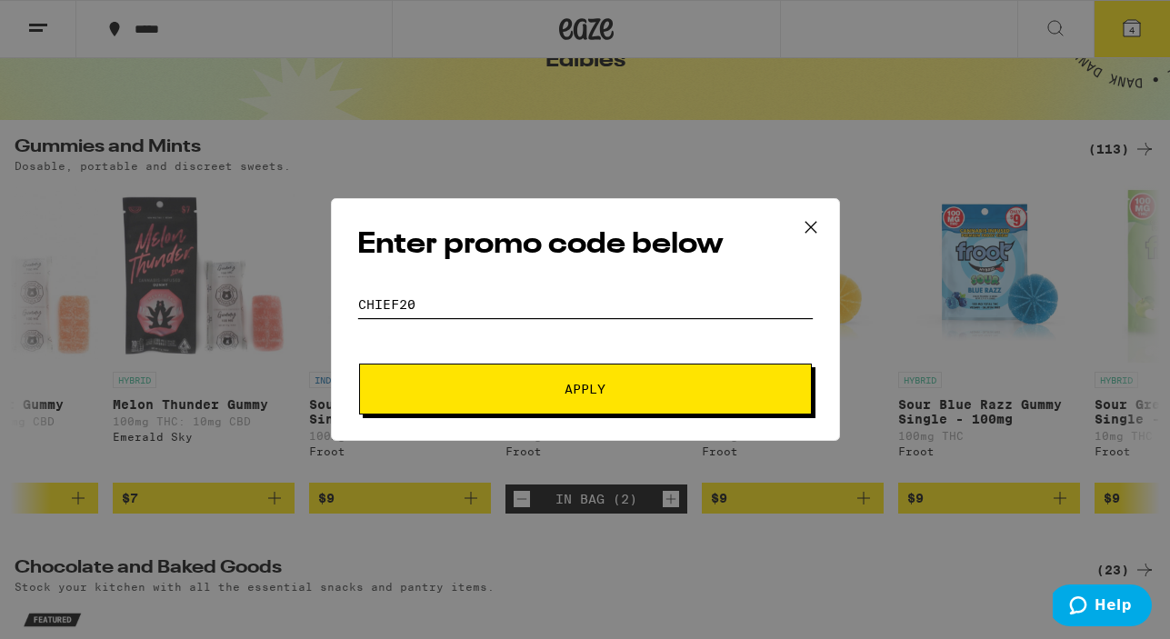
type input "CHIEF20"
click at [580, 395] on span "Apply" at bounding box center [585, 389] width 41 height 13
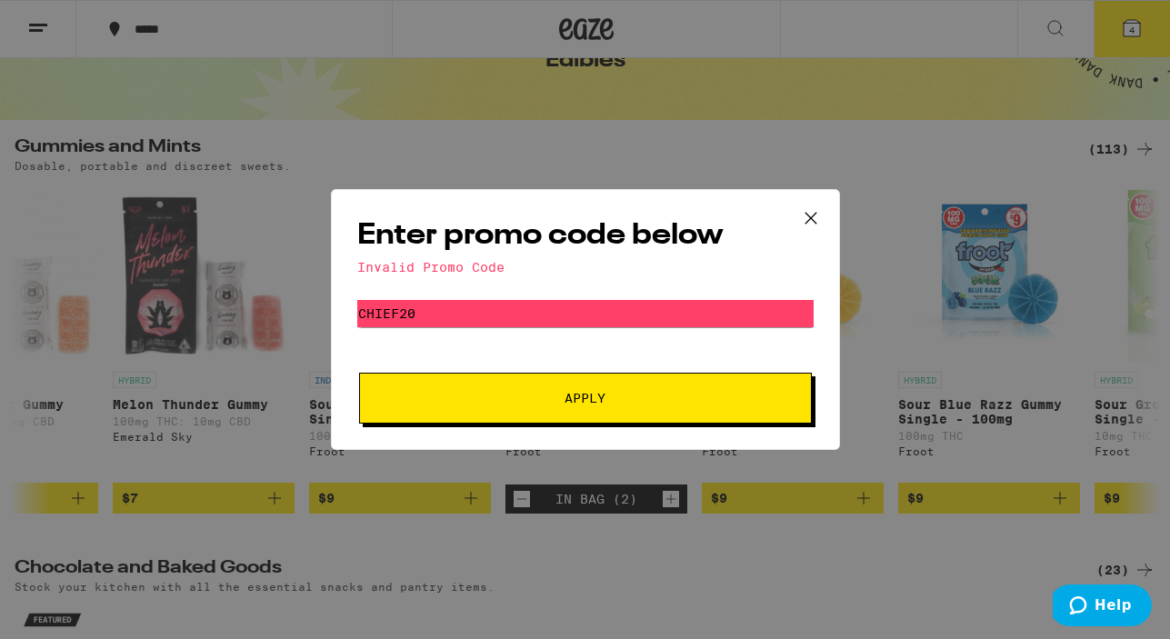
click at [811, 213] on icon at bounding box center [810, 218] width 27 height 27
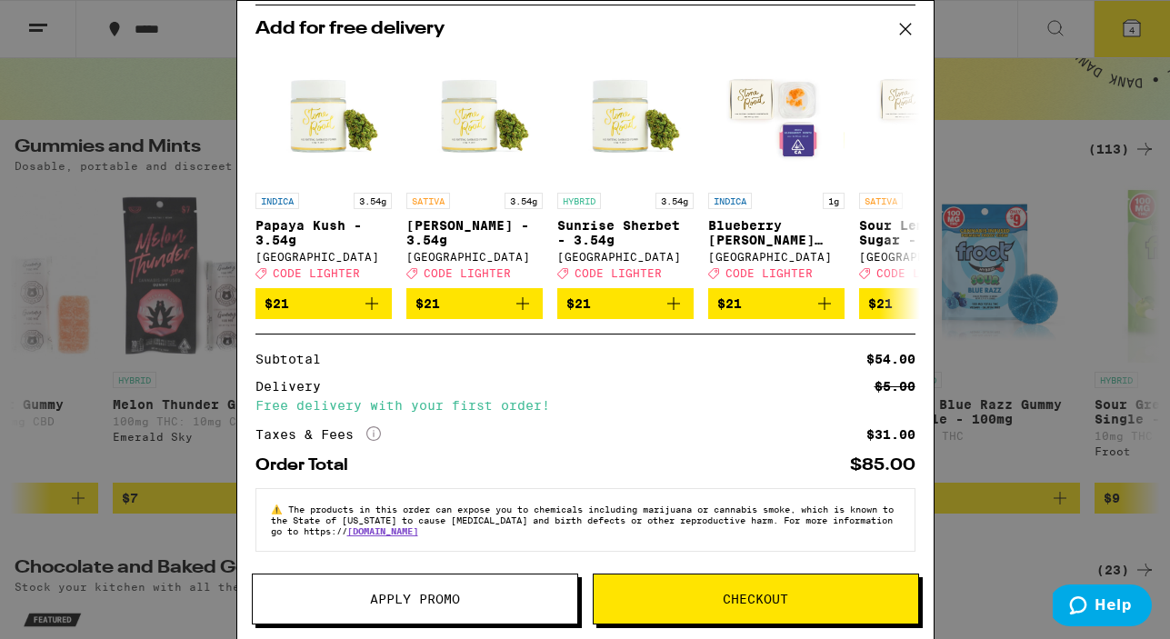
scroll to position [199, 0]
click at [902, 29] on icon at bounding box center [905, 28] width 27 height 27
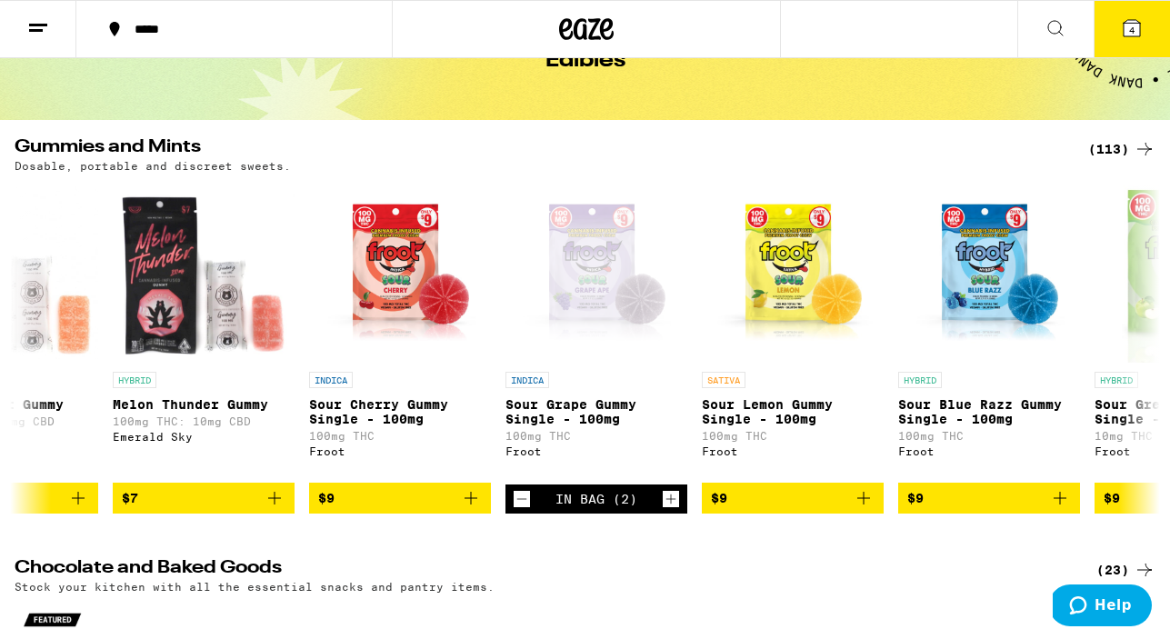
click at [37, 17] on icon at bounding box center [38, 28] width 22 height 22
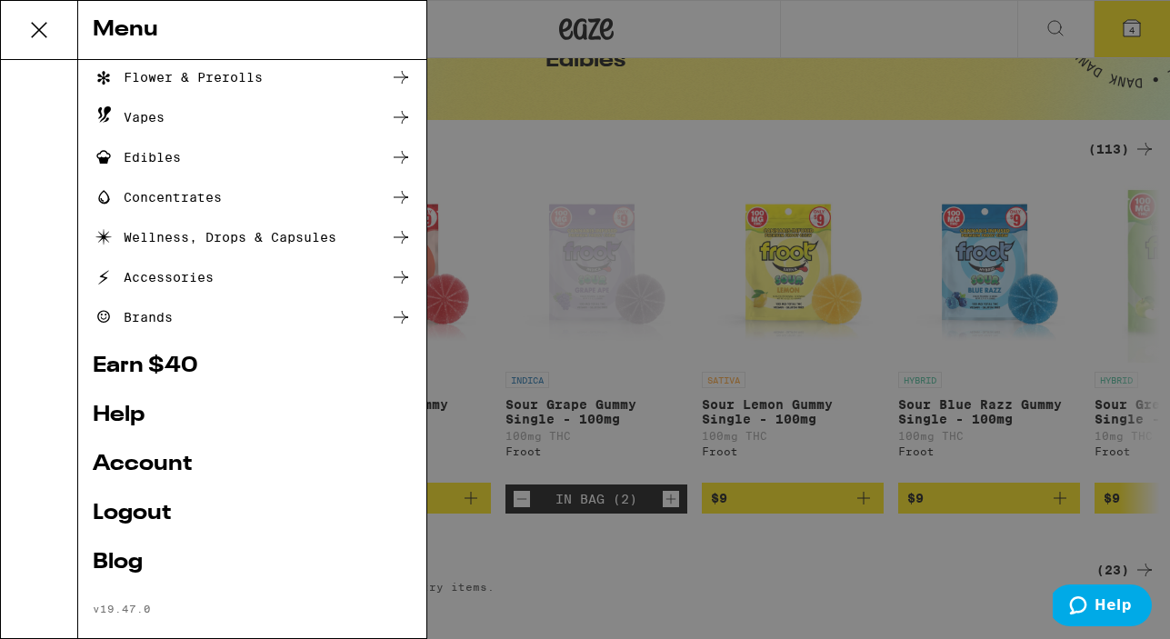
scroll to position [125, 0]
click at [145, 370] on link "Earn $ 40" at bounding box center [252, 365] width 319 height 22
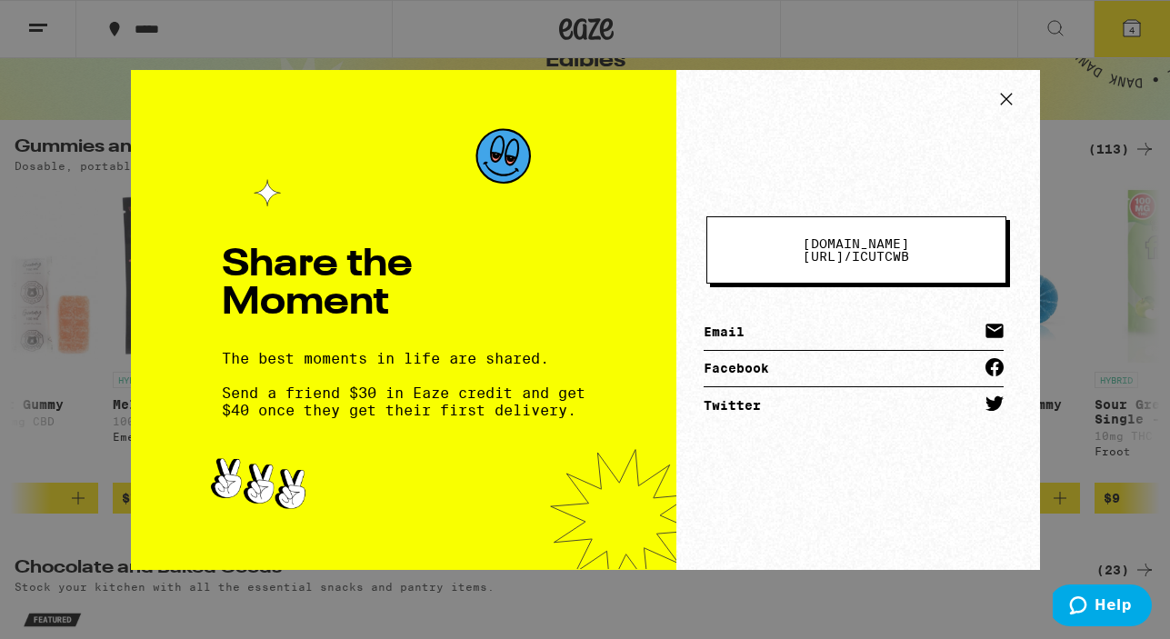
click at [1007, 95] on icon at bounding box center [1006, 98] width 27 height 27
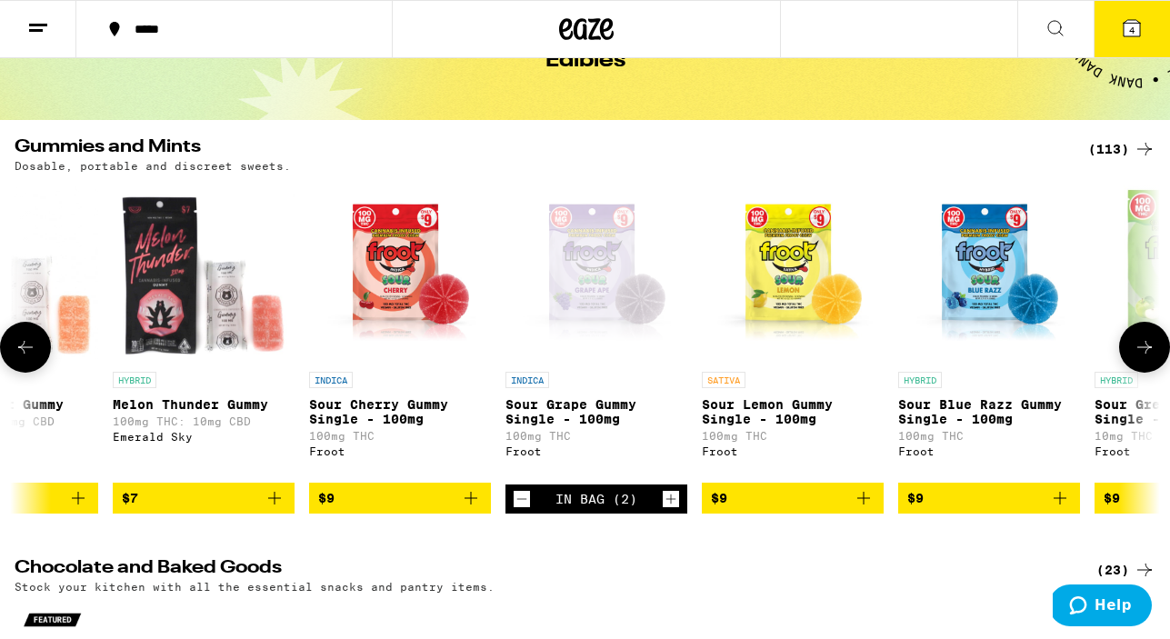
scroll to position [0, 0]
